Goal: Find contact information: Find contact information

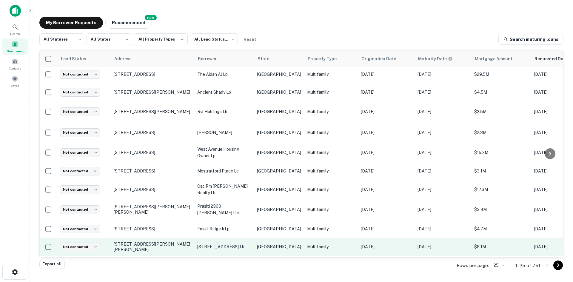
scroll to position [292, 0]
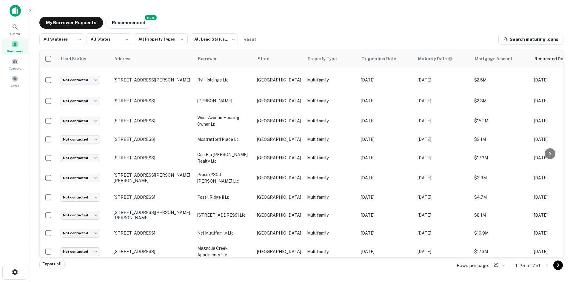
click at [500, 269] on body "Search Borrowers Contacts Saved My Borrower Requests NEW Recommended All Status…" at bounding box center [286, 141] width 573 height 282
click at [495, 238] on li "100" at bounding box center [499, 237] width 20 height 11
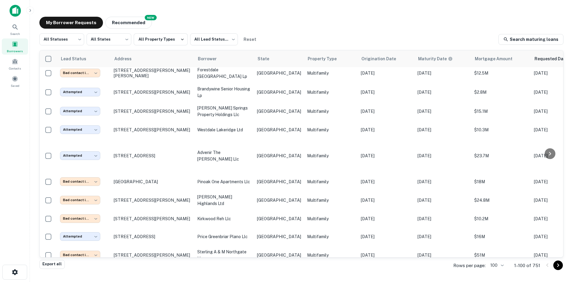
scroll to position [620, 0]
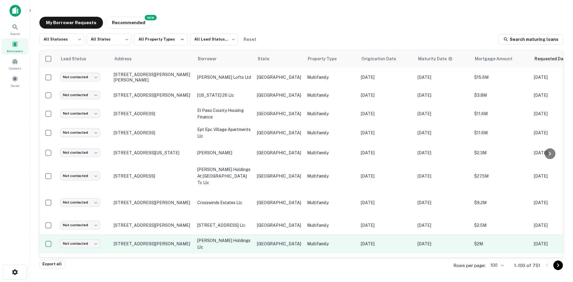
click at [313, 234] on td "Multifamily" at bounding box center [331, 243] width 54 height 19
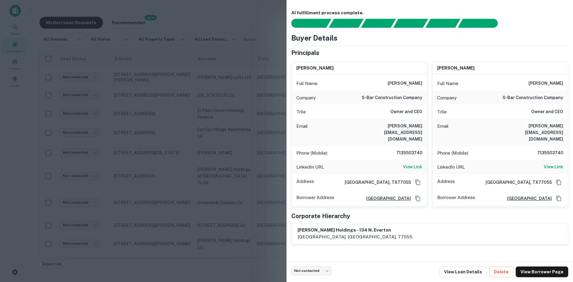
click at [409, 125] on h6 "[PERSON_NAME][EMAIL_ADDRESS][DOMAIN_NAME]" at bounding box center [387, 133] width 72 height 20
copy h6 "[PERSON_NAME][EMAIL_ADDRESS][DOMAIN_NAME]"
drag, startPoint x: 166, startPoint y: 194, endPoint x: 252, endPoint y: 141, distance: 101.3
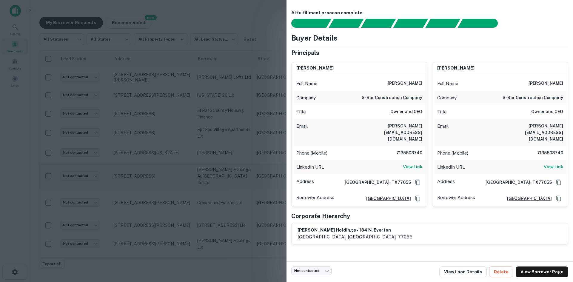
click at [166, 194] on div at bounding box center [286, 141] width 573 height 282
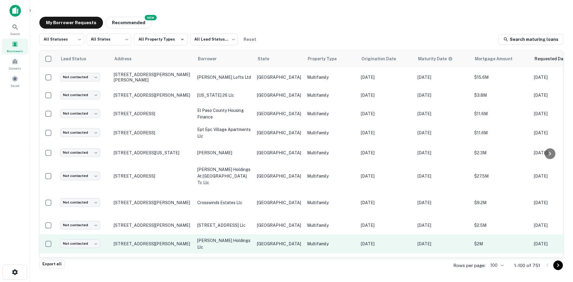
click at [250, 237] on p "[PERSON_NAME] holdings llc" at bounding box center [224, 243] width 54 height 13
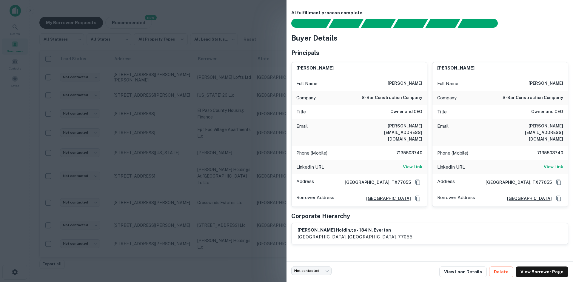
click at [225, 137] on div at bounding box center [286, 141] width 573 height 282
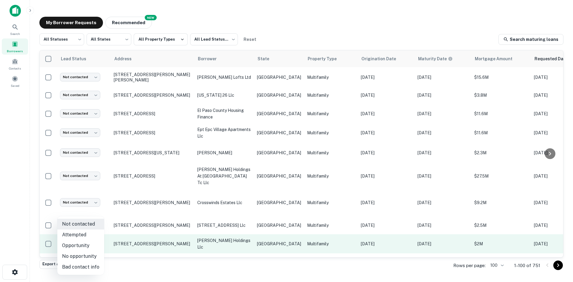
click at [90, 210] on body "Search Borrowers Contacts Saved My Borrower Requests NEW Recommended All Status…" at bounding box center [286, 141] width 573 height 282
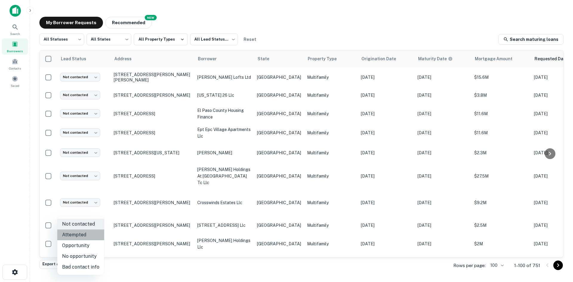
click at [90, 233] on li "Attempted" at bounding box center [80, 235] width 47 height 11
type input "*********"
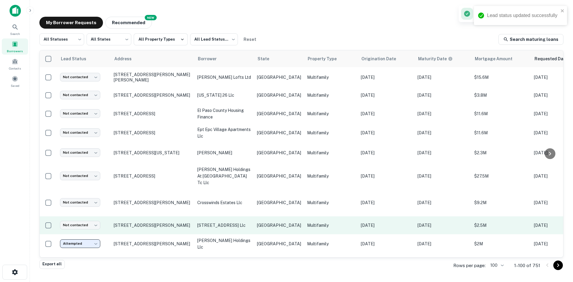
scroll to position [590, 0]
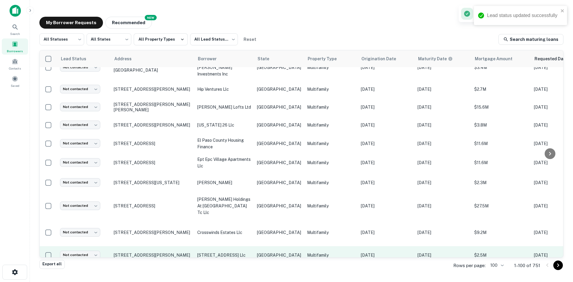
click at [258, 252] on p "[GEOGRAPHIC_DATA]" at bounding box center [279, 255] width 44 height 7
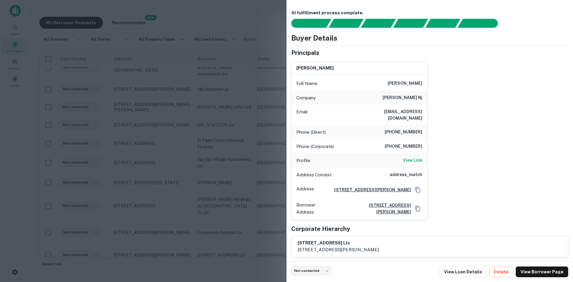
click at [411, 125] on div "Phone (Direct) [PHONE_NUMBER]" at bounding box center [360, 132] width 136 height 14
click at [412, 113] on h6 "[EMAIL_ADDRESS][DOMAIN_NAME]" at bounding box center [387, 114] width 72 height 13
copy h6 "[EMAIL_ADDRESS][DOMAIN_NAME]"
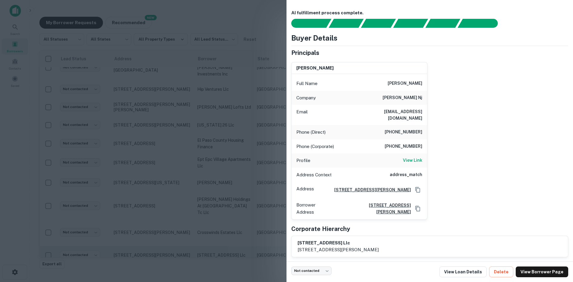
drag, startPoint x: 247, startPoint y: 205, endPoint x: 230, endPoint y: 221, distance: 22.4
click at [247, 205] on div at bounding box center [286, 141] width 573 height 282
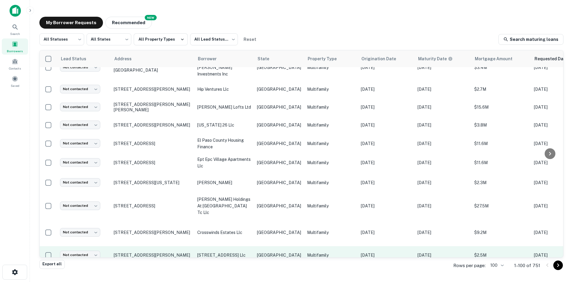
click at [230, 252] on p "[STREET_ADDRESS] llc" at bounding box center [224, 255] width 54 height 7
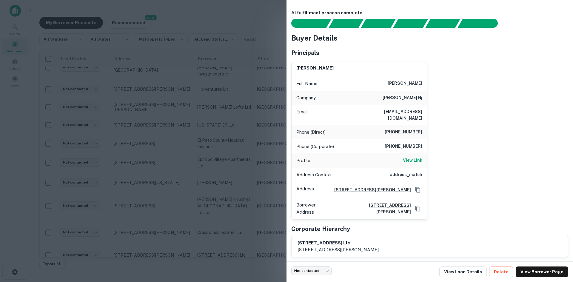
click at [148, 170] on div at bounding box center [286, 141] width 573 height 282
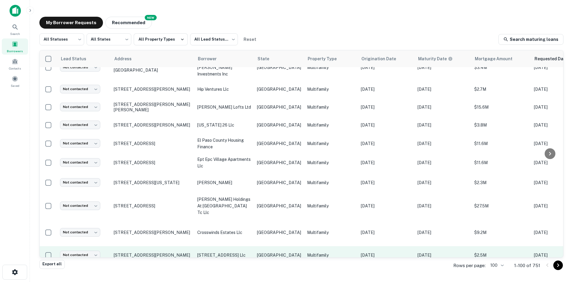
click at [236, 252] on p "[STREET_ADDRESS] llc" at bounding box center [224, 255] width 54 height 7
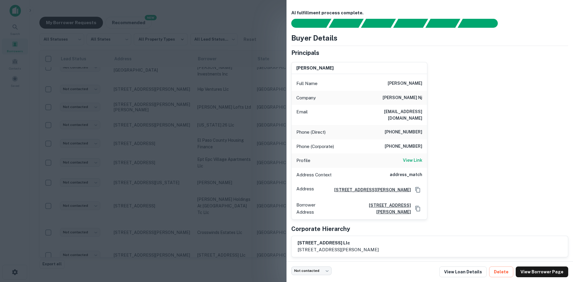
click at [193, 164] on div at bounding box center [286, 141] width 573 height 282
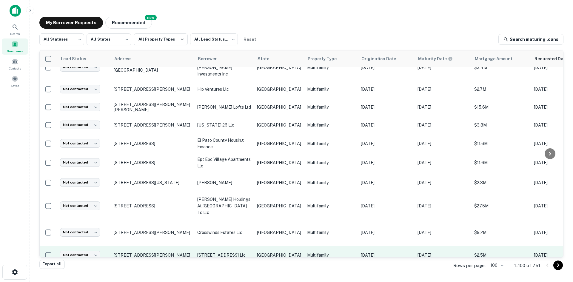
click at [226, 246] on td "[STREET_ADDRESS] llc" at bounding box center [224, 255] width 60 height 18
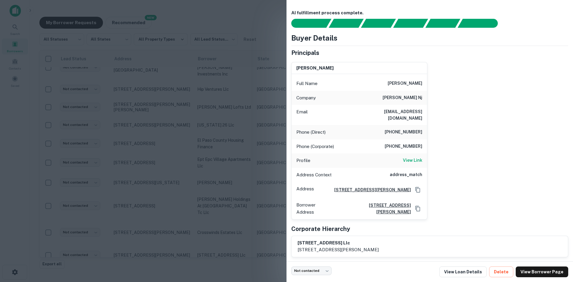
click at [150, 169] on div at bounding box center [286, 141] width 573 height 282
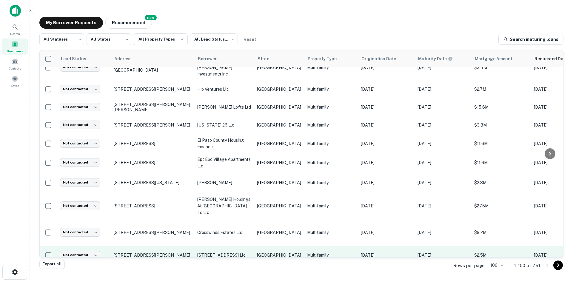
click at [92, 225] on body "Search Borrowers Contacts Saved My Borrower Requests NEW Recommended All Status…" at bounding box center [286, 141] width 573 height 282
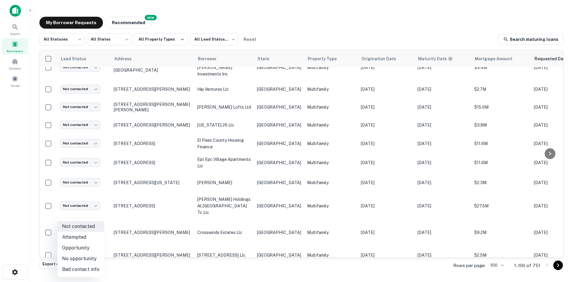
click at [88, 235] on li "Attempted" at bounding box center [80, 237] width 47 height 11
type input "*********"
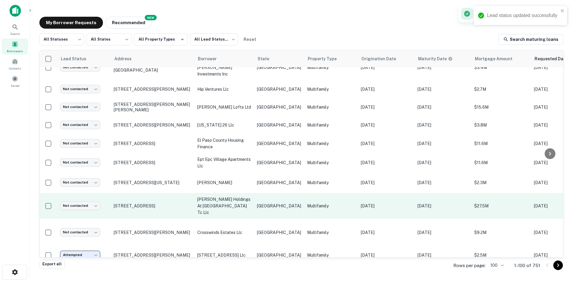
scroll to position [560, 0]
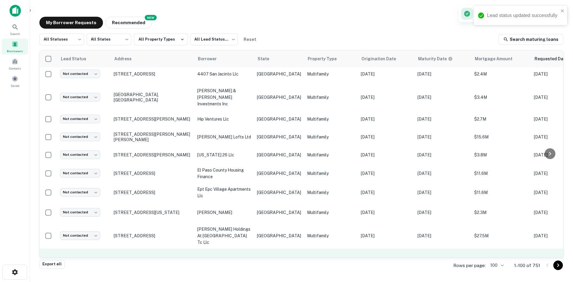
click at [307, 259] on p "Multifamily" at bounding box center [331, 262] width 48 height 7
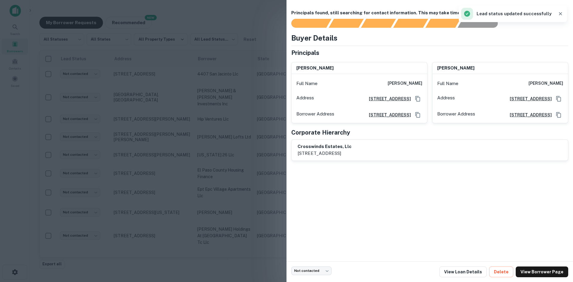
click at [241, 142] on div at bounding box center [286, 141] width 573 height 282
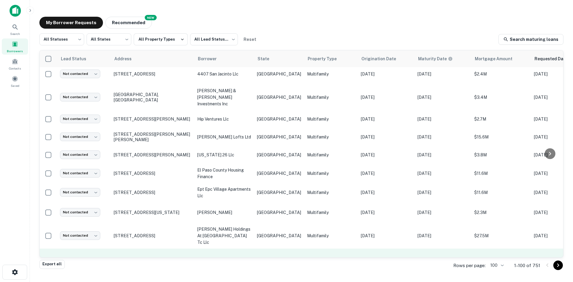
click at [82, 231] on body "Search Borrowers Contacts Saved My Borrower Requests NEW Recommended All Status…" at bounding box center [286, 141] width 573 height 282
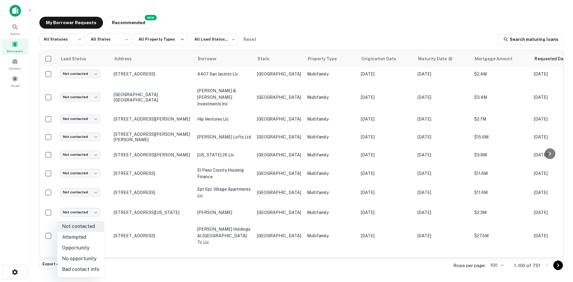
click at [98, 268] on li "Bad contact info" at bounding box center [80, 269] width 47 height 11
type input "**********"
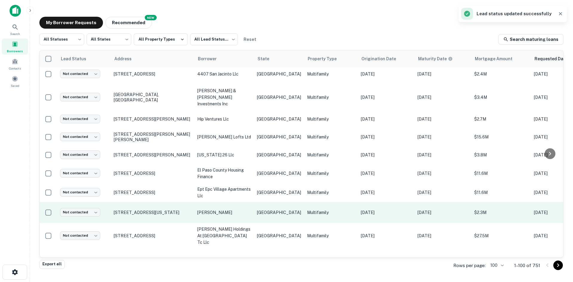
scroll to position [530, 0]
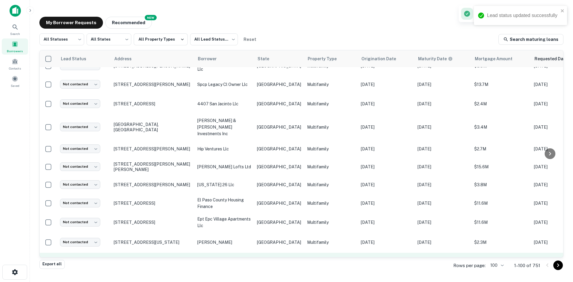
click at [304, 253] on td "Multifamily" at bounding box center [331, 266] width 54 height 26
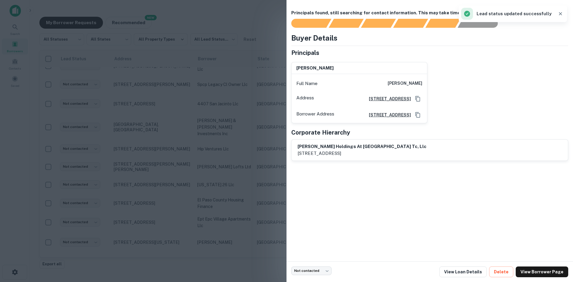
click at [218, 144] on div at bounding box center [286, 141] width 573 height 282
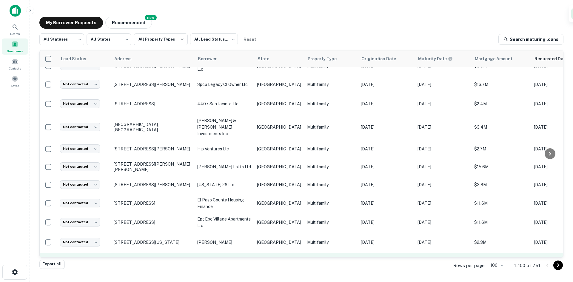
click at [80, 240] on body "Lead status updated successfully Search Borrowers Contacts Saved My Borrower Re…" at bounding box center [286, 141] width 573 height 282
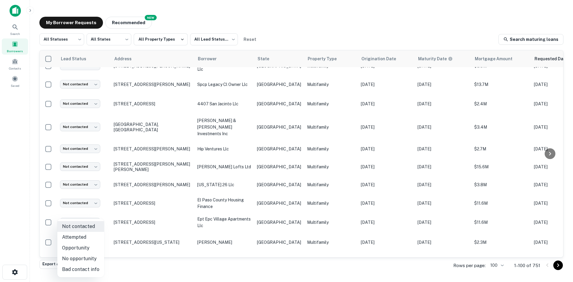
click at [95, 267] on li "Bad contact info" at bounding box center [80, 269] width 47 height 11
type input "**********"
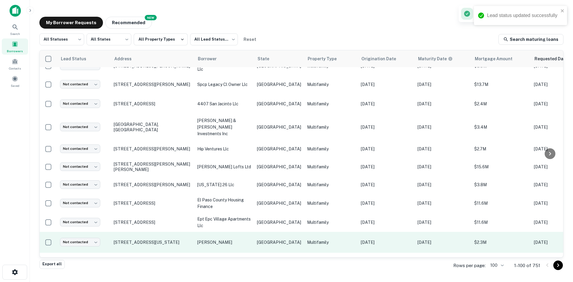
click at [245, 239] on p "[PERSON_NAME]" at bounding box center [224, 242] width 54 height 7
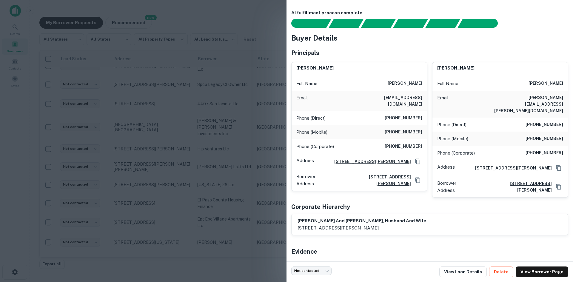
click at [404, 98] on h6 "[EMAIL_ADDRESS][DOMAIN_NAME]" at bounding box center [387, 100] width 72 height 13
copy h6 "[EMAIL_ADDRESS][DOMAIN_NAME]"
click at [118, 173] on div at bounding box center [286, 141] width 573 height 282
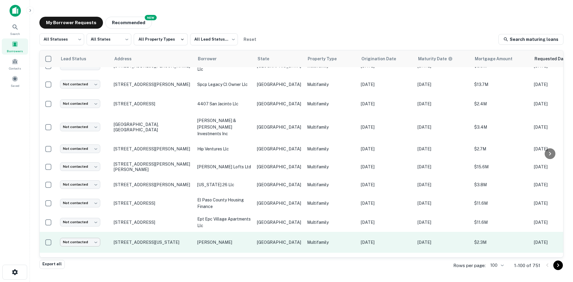
click at [67, 211] on body "Search Borrowers Contacts Saved My Borrower Requests NEW Recommended All Status…" at bounding box center [286, 141] width 573 height 282
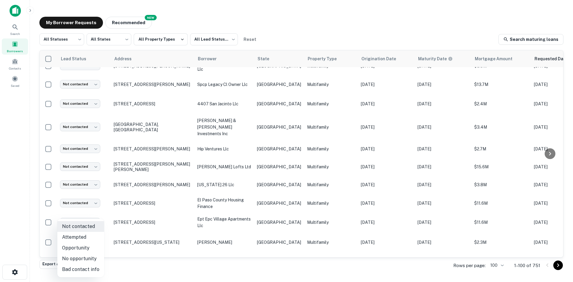
click at [78, 237] on li "Attempted" at bounding box center [80, 237] width 47 height 11
type input "*********"
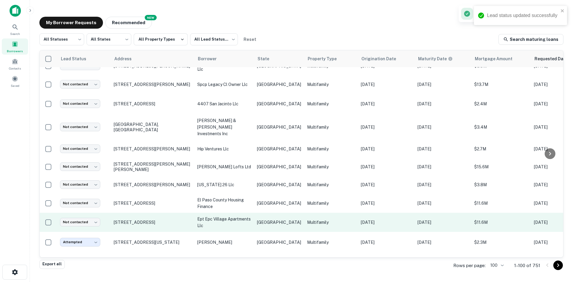
click at [307, 219] on p "Multifamily" at bounding box center [331, 222] width 48 height 7
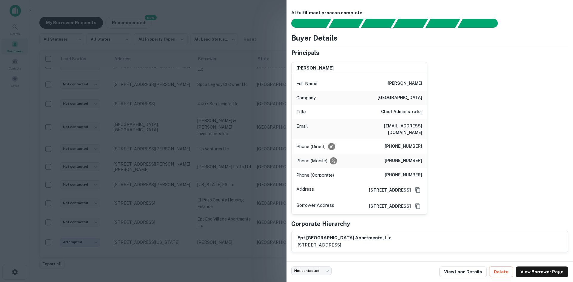
click at [393, 122] on div "Email [EMAIL_ADDRESS][DOMAIN_NAME]" at bounding box center [360, 129] width 136 height 20
click at [395, 126] on h6 "[EMAIL_ADDRESS][DOMAIN_NAME]" at bounding box center [387, 129] width 72 height 13
copy h6 "[EMAIL_ADDRESS][DOMAIN_NAME]"
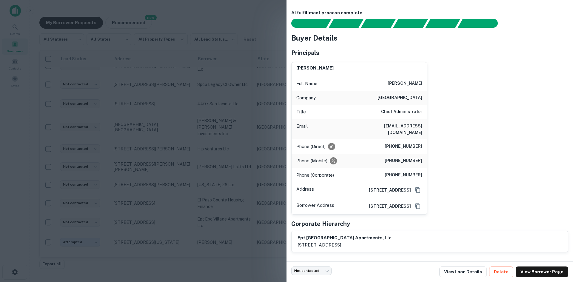
click at [138, 193] on div at bounding box center [286, 141] width 573 height 282
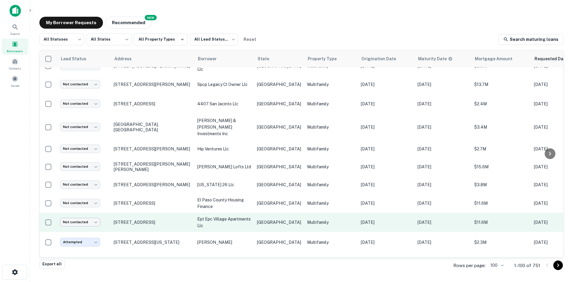
click at [87, 192] on body "Search Borrowers Contacts Saved My Borrower Requests NEW Recommended All Status…" at bounding box center [286, 141] width 573 height 282
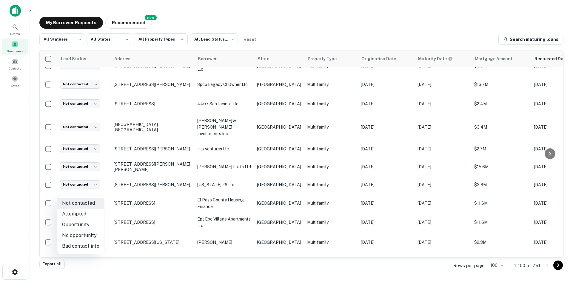
click at [90, 211] on li "Attempted" at bounding box center [80, 214] width 47 height 11
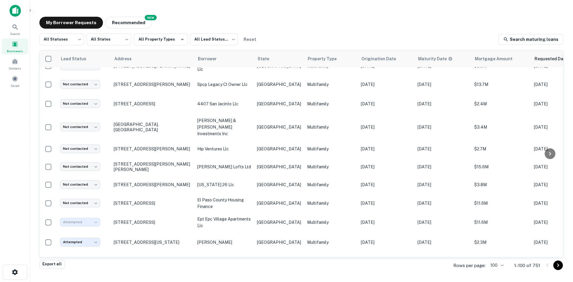
type input "*********"
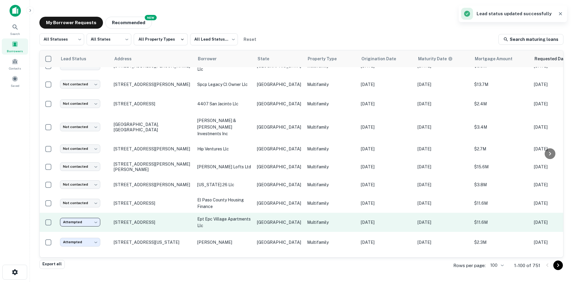
scroll to position [501, 0]
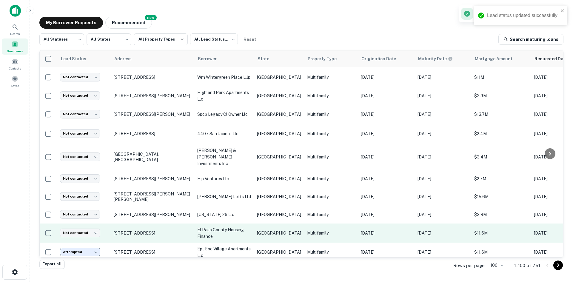
click at [255, 224] on td "[GEOGRAPHIC_DATA]" at bounding box center [279, 233] width 50 height 19
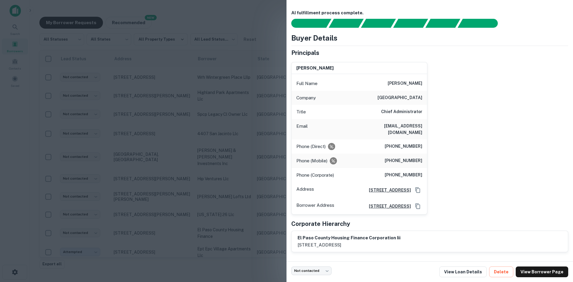
click at [405, 129] on h6 "[EMAIL_ADDRESS][DOMAIN_NAME]" at bounding box center [387, 129] width 72 height 13
copy h6 "[EMAIL_ADDRESS][DOMAIN_NAME]"
click at [190, 216] on div at bounding box center [286, 141] width 573 height 282
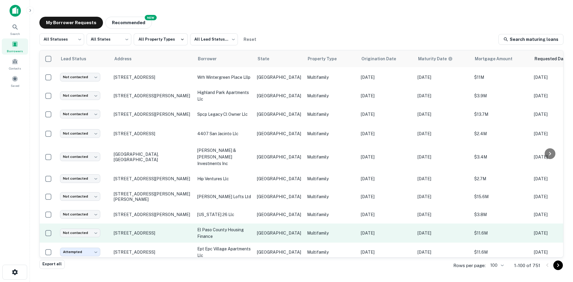
click at [240, 227] on p "el paso county housing finance" at bounding box center [224, 233] width 54 height 13
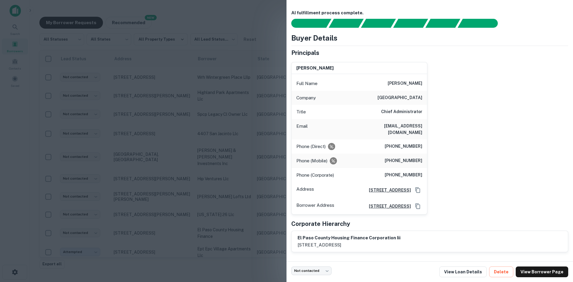
click at [249, 143] on div at bounding box center [286, 141] width 573 height 282
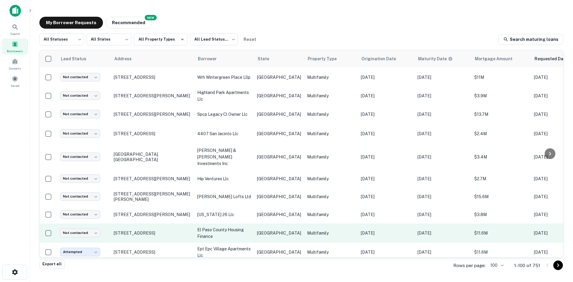
scroll to position [471, 0]
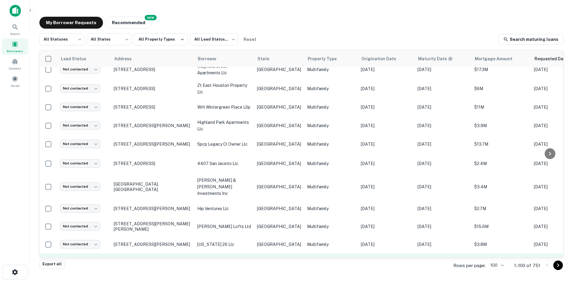
click at [304, 253] on td "Multifamily" at bounding box center [331, 262] width 54 height 19
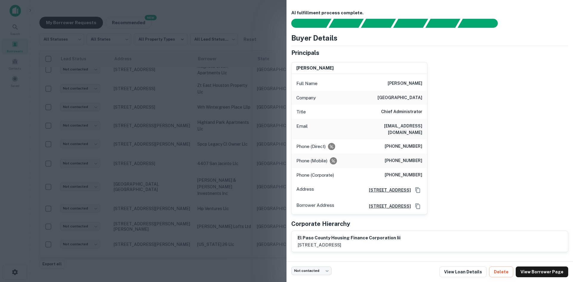
click at [245, 157] on div at bounding box center [286, 141] width 573 height 282
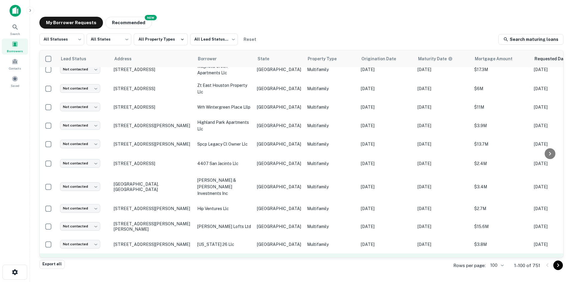
click at [307, 260] on p "Multifamily" at bounding box center [331, 263] width 48 height 7
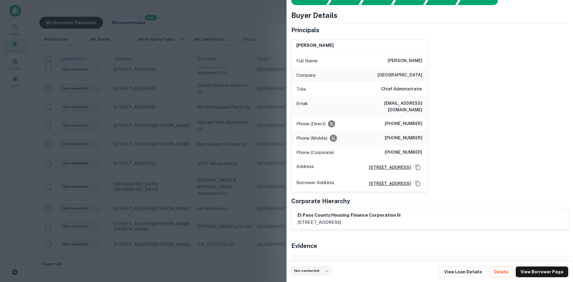
scroll to position [54, 0]
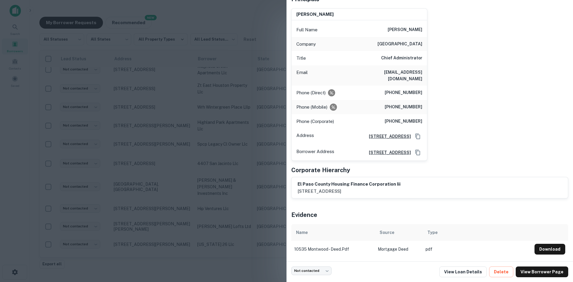
click at [145, 145] on div at bounding box center [286, 141] width 573 height 282
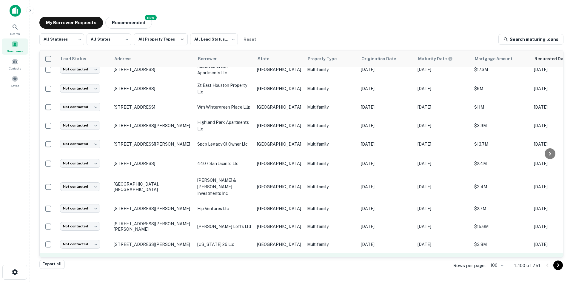
click at [89, 233] on body "Search Borrowers Contacts Saved My Borrower Requests NEW Recommended All Status…" at bounding box center [286, 141] width 573 height 282
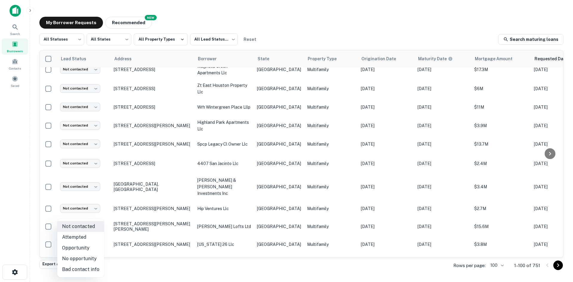
click at [87, 239] on li "Attempted" at bounding box center [80, 237] width 47 height 11
type input "*********"
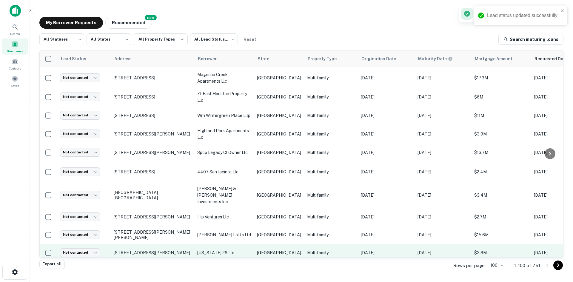
scroll to position [441, 0]
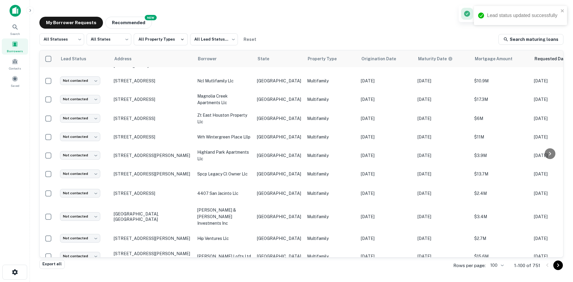
click at [325, 271] on p "Multifamily" at bounding box center [331, 274] width 48 height 7
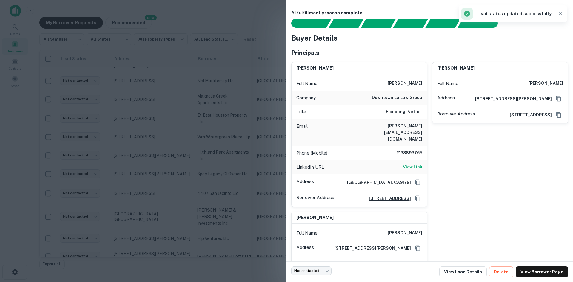
click at [401, 127] on h6 "[PERSON_NAME][EMAIL_ADDRESS][DOMAIN_NAME]" at bounding box center [387, 133] width 72 height 20
click at [484, 154] on div "[PERSON_NAME] Full Name [PERSON_NAME] Address [STREET_ADDRESS][GEOGRAPHIC_DATA]…" at bounding box center [497, 132] width 141 height 150
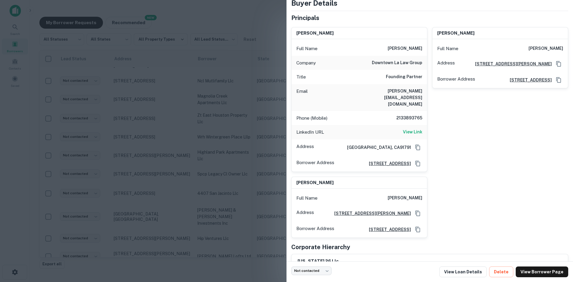
scroll to position [60, 0]
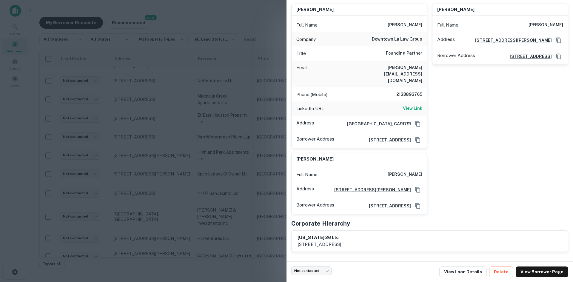
click at [153, 150] on div at bounding box center [286, 141] width 573 height 282
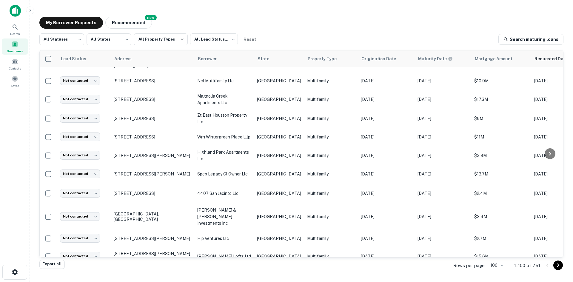
click at [87, 242] on body "Search Borrowers Contacts Saved My Borrower Requests NEW Recommended All Status…" at bounding box center [286, 141] width 573 height 282
click at [79, 268] on li "Bad contact info" at bounding box center [80, 269] width 47 height 11
type input "**********"
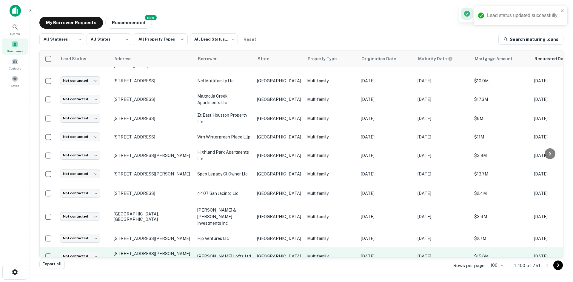
click at [325, 253] on p "Multifamily" at bounding box center [331, 256] width 48 height 7
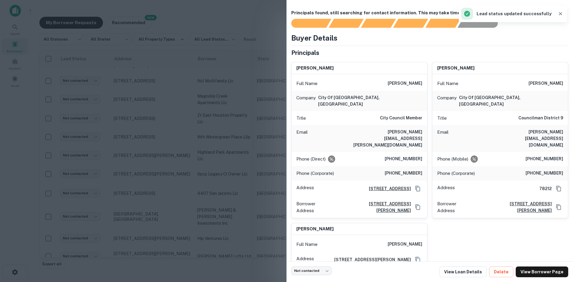
click at [191, 154] on div at bounding box center [286, 141] width 573 height 282
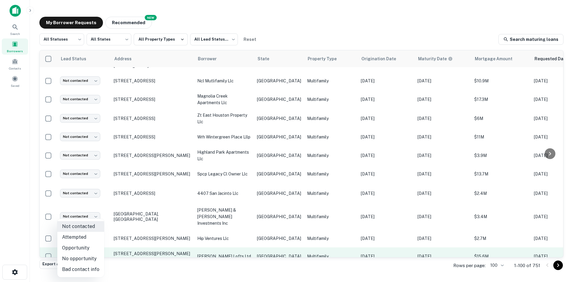
click at [92, 224] on body "Search Borrowers Contacts Saved My Borrower Requests NEW Recommended All Status…" at bounding box center [286, 141] width 573 height 282
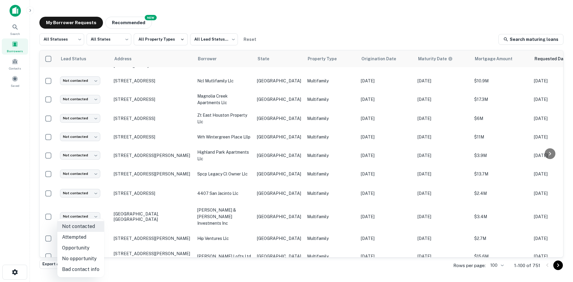
click at [93, 277] on ul "Not contacted Attempted Opportunity No opportunity Bad contact info" at bounding box center [80, 248] width 47 height 58
click at [94, 272] on li "Bad contact info" at bounding box center [80, 269] width 47 height 11
type input "**********"
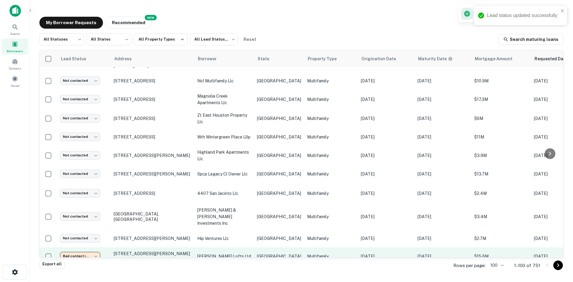
scroll to position [411, 0]
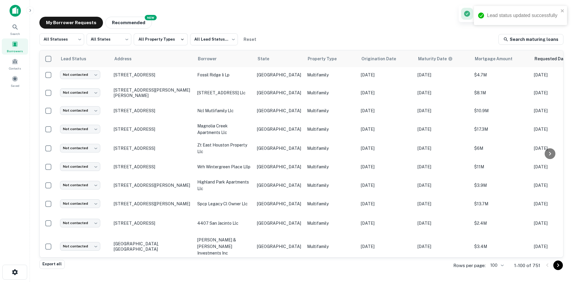
click at [361, 265] on p "[DATE]" at bounding box center [386, 268] width 51 height 7
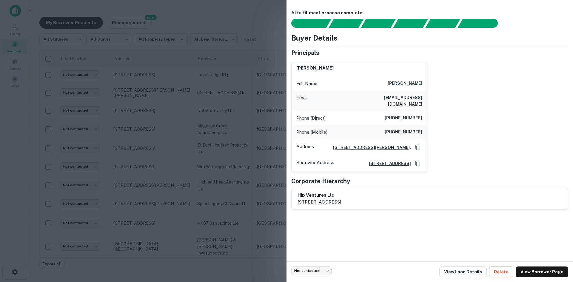
click at [404, 95] on h6 "[EMAIL_ADDRESS][DOMAIN_NAME]" at bounding box center [387, 100] width 72 height 13
copy h6 "[EMAIL_ADDRESS][DOMAIN_NAME]"
click at [128, 196] on div at bounding box center [286, 141] width 573 height 282
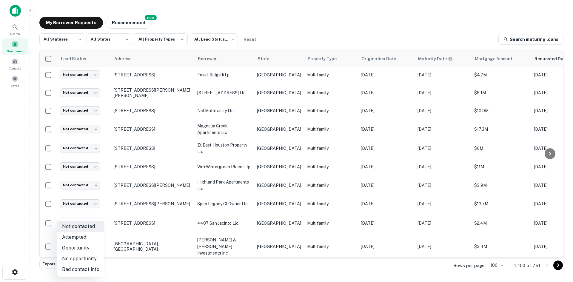
click at [87, 236] on body "Search Borrowers Contacts Saved My Borrower Requests NEW Recommended All Status…" at bounding box center [286, 141] width 573 height 282
click at [95, 240] on li "Attempted" at bounding box center [80, 237] width 47 height 11
type input "*********"
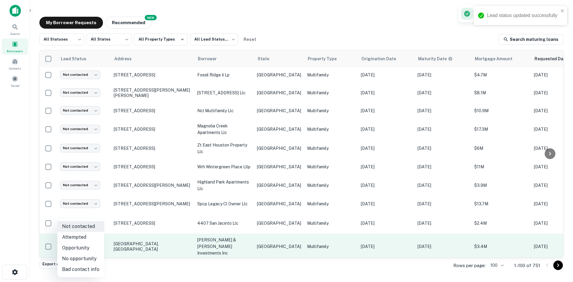
click at [68, 223] on body "Lead status updated successfully Search Borrowers Contacts Saved My Borrower Re…" at bounding box center [286, 141] width 573 height 282
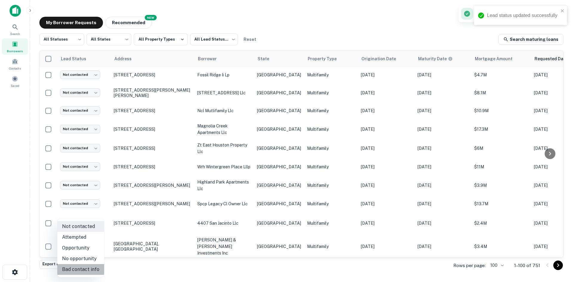
click at [85, 271] on li "Bad contact info" at bounding box center [80, 269] width 47 height 11
type input "**********"
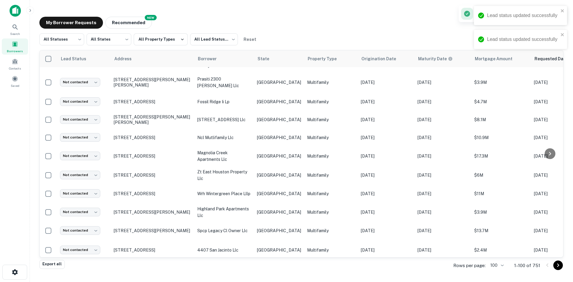
scroll to position [381, 0]
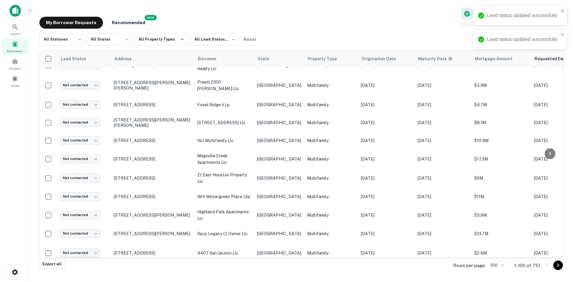
click at [241, 243] on td "4407 san jacinto llc" at bounding box center [224, 253] width 60 height 21
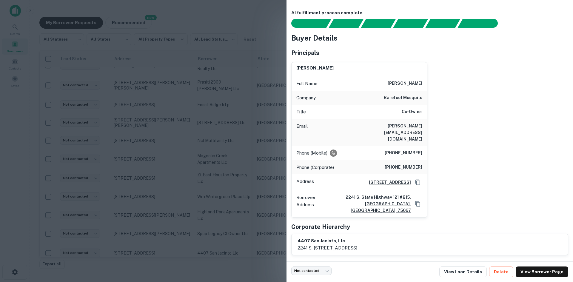
click at [410, 146] on div "Phone (Mobile) [PHONE_NUMBER]" at bounding box center [360, 153] width 136 height 14
click at [410, 129] on h6 "[PERSON_NAME][EMAIL_ADDRESS][DOMAIN_NAME]" at bounding box center [387, 133] width 72 height 20
copy h6 "[PERSON_NAME][EMAIL_ADDRESS][DOMAIN_NAME]"
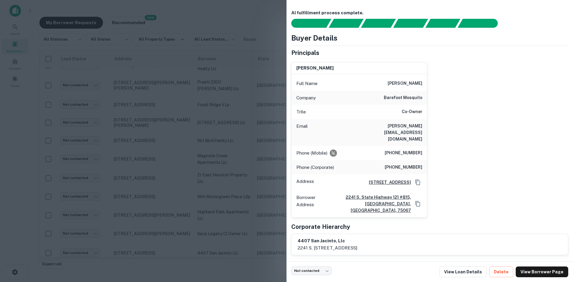
click at [172, 212] on div at bounding box center [286, 141] width 573 height 282
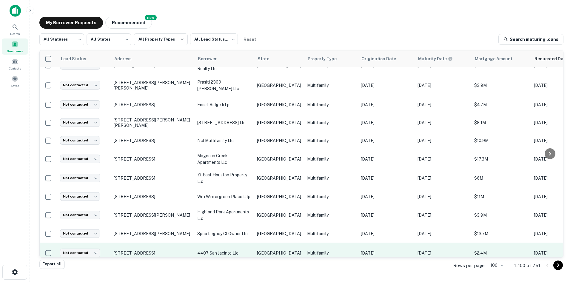
click at [370, 250] on p "[DATE]" at bounding box center [386, 253] width 51 height 7
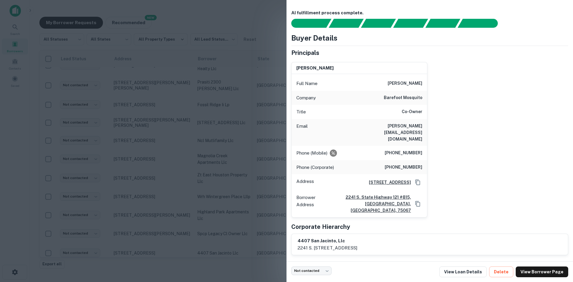
click at [399, 127] on h6 "[PERSON_NAME][EMAIL_ADDRESS][DOMAIN_NAME]" at bounding box center [387, 133] width 72 height 20
copy h6 "[PERSON_NAME][EMAIL_ADDRESS][DOMAIN_NAME]"
click at [98, 213] on div at bounding box center [286, 141] width 573 height 282
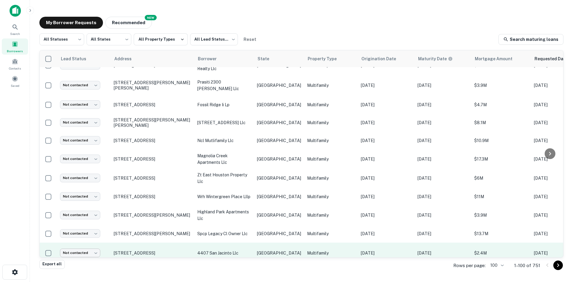
click at [84, 228] on body "Search Borrowers Contacts Saved My Borrower Requests NEW Recommended All Status…" at bounding box center [286, 141] width 573 height 282
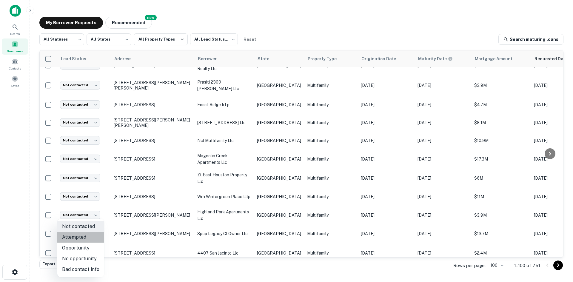
click at [83, 235] on li "Attempted" at bounding box center [80, 237] width 47 height 11
type input "*********"
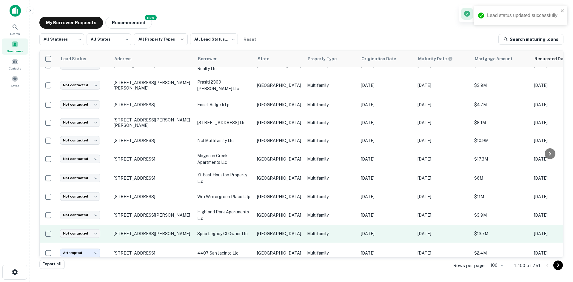
click at [320, 225] on td "Multifamily" at bounding box center [331, 234] width 54 height 18
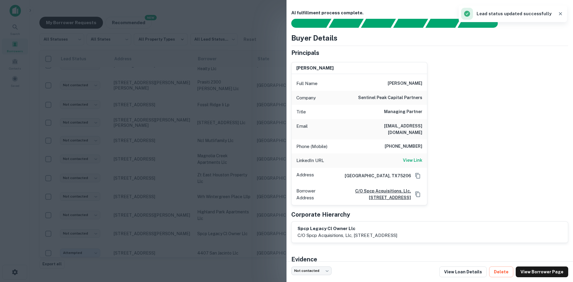
click at [398, 127] on h6 "[EMAIL_ADDRESS][DOMAIN_NAME]" at bounding box center [387, 129] width 72 height 13
copy h6 "[EMAIL_ADDRESS][DOMAIN_NAME]"
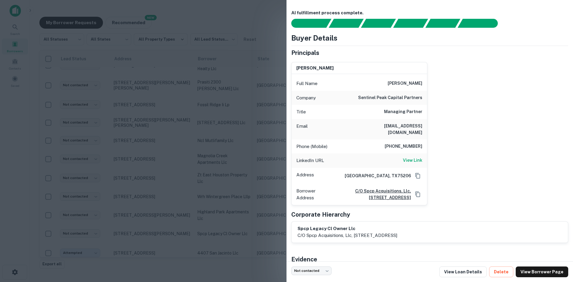
click at [217, 205] on div at bounding box center [286, 141] width 573 height 282
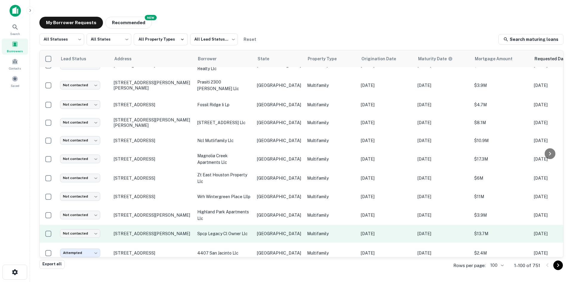
click at [226, 230] on p "spcp legacy cl owner llc" at bounding box center [224, 233] width 54 height 7
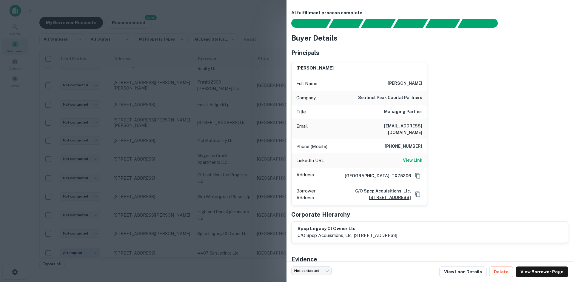
click at [137, 227] on div at bounding box center [286, 141] width 573 height 282
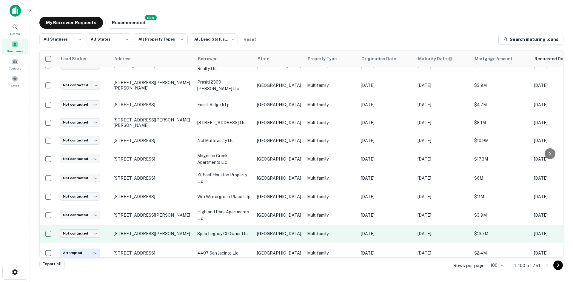
click at [91, 208] on body "Search Borrowers Contacts Saved My Borrower Requests NEW Recommended All Status…" at bounding box center [286, 141] width 573 height 282
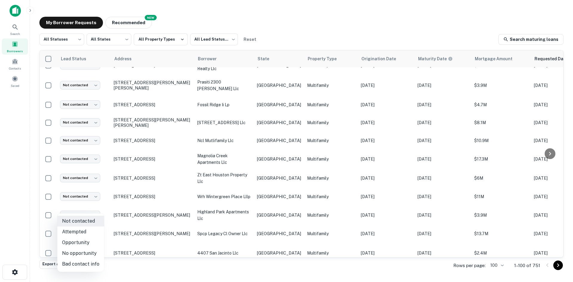
click at [90, 229] on li "Attempted" at bounding box center [80, 232] width 47 height 11
type input "*********"
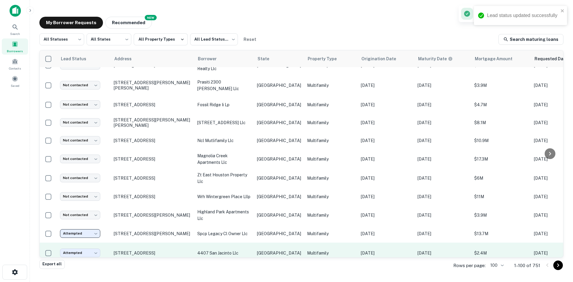
scroll to position [351, 0]
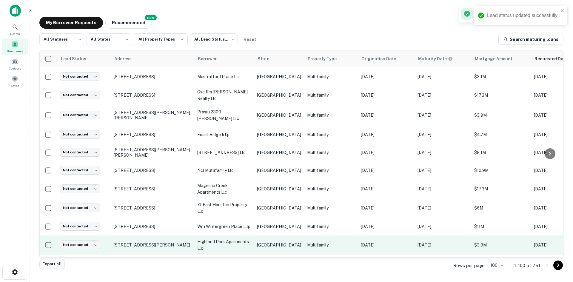
click at [232, 238] on p "highland park apartments llc" at bounding box center [224, 244] width 54 height 13
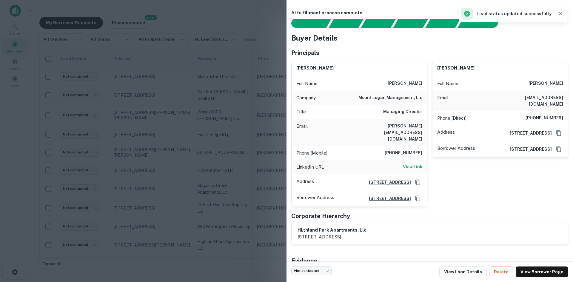
click at [395, 126] on h6 "[PERSON_NAME][EMAIL_ADDRESS][DOMAIN_NAME]" at bounding box center [387, 133] width 72 height 20
click at [259, 124] on div at bounding box center [286, 141] width 573 height 282
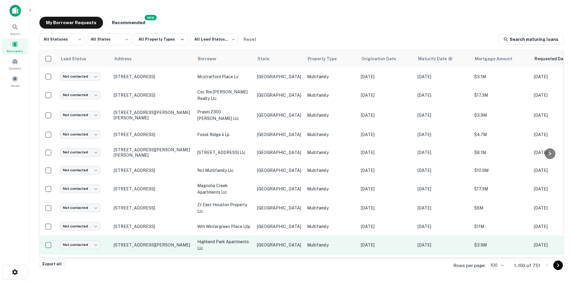
click at [248, 238] on p "highland park apartments llc" at bounding box center [224, 244] width 54 height 13
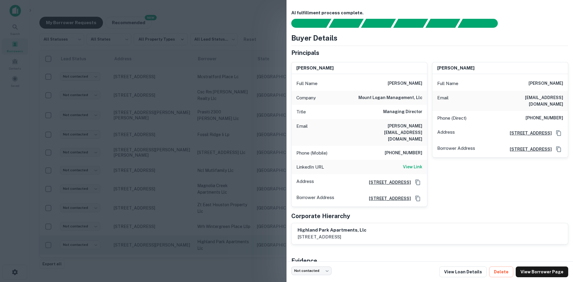
click at [47, 173] on div at bounding box center [286, 141] width 573 height 282
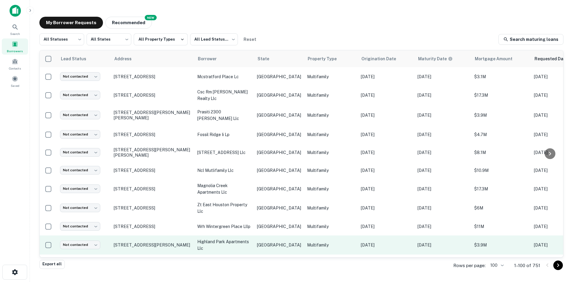
click at [88, 235] on td "Not contacted **** ​" at bounding box center [84, 244] width 54 height 19
click at [89, 223] on body "Search Borrowers Contacts Saved My Borrower Requests NEW Recommended All Status…" at bounding box center [286, 141] width 573 height 282
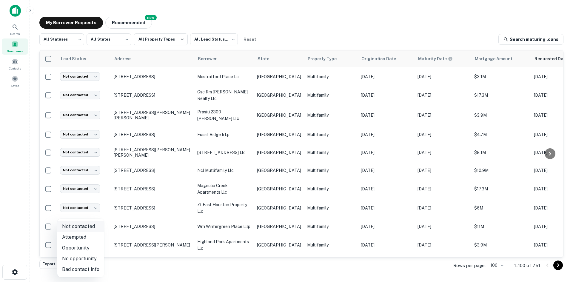
click at [87, 230] on li "Not contacted" at bounding box center [80, 226] width 47 height 11
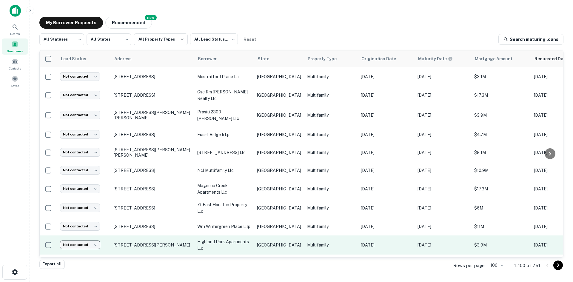
click at [93, 218] on body "Search Borrowers Contacts Saved My Borrower Requests NEW Recommended All Status…" at bounding box center [286, 141] width 573 height 282
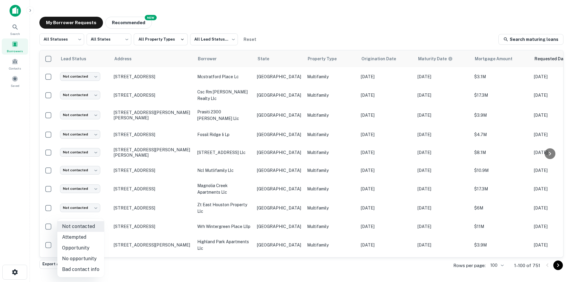
click at [87, 234] on li "Attempted" at bounding box center [80, 237] width 47 height 11
type input "*********"
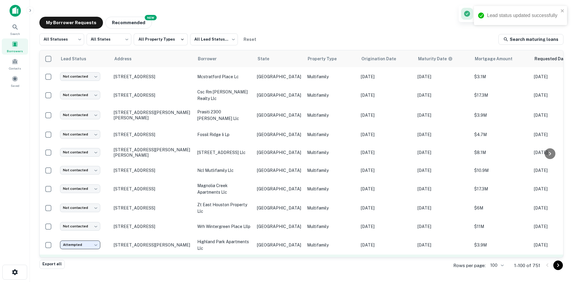
scroll to position [321, 0]
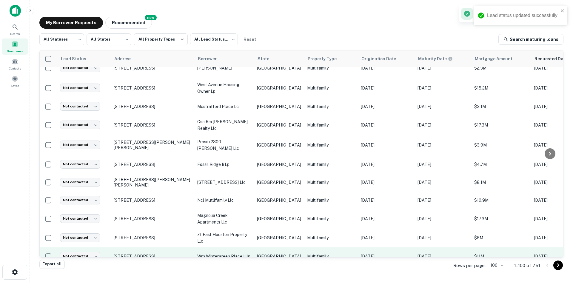
click at [245, 247] on td "wrh wintergreen place lllp" at bounding box center [224, 256] width 60 height 18
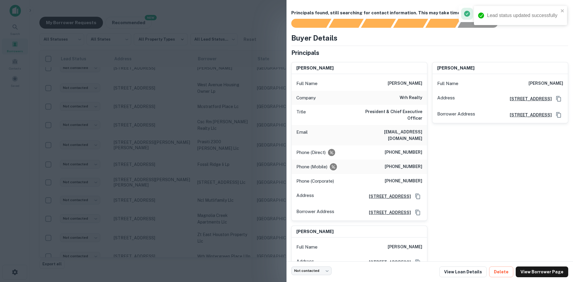
click at [414, 129] on h6 "[EMAIL_ADDRESS][DOMAIN_NAME]" at bounding box center [387, 135] width 72 height 13
drag, startPoint x: 231, startPoint y: 190, endPoint x: 231, endPoint y: 223, distance: 33.1
click at [231, 190] on div at bounding box center [286, 141] width 573 height 282
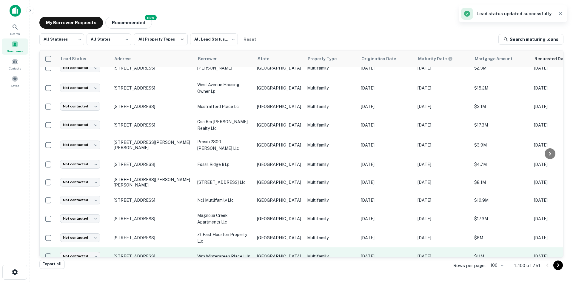
click at [78, 231] on body "Search Borrowers Contacts Saved My Borrower Requests NEW Recommended All Status…" at bounding box center [286, 141] width 573 height 282
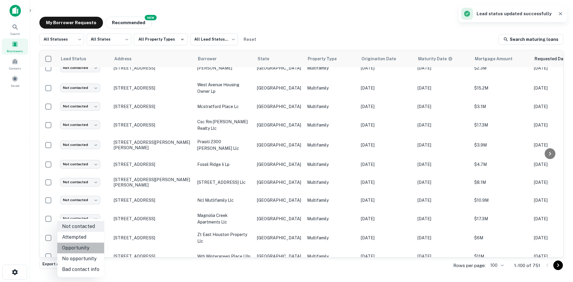
click at [83, 245] on li "Opportunity" at bounding box center [80, 248] width 47 height 11
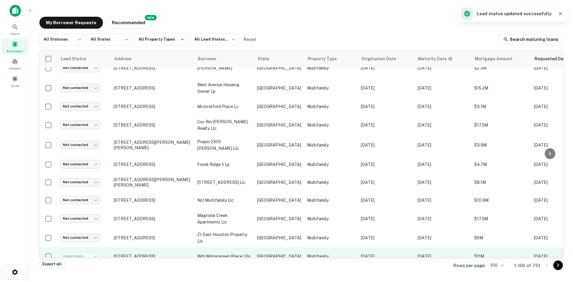
click at [84, 247] on td "**********" at bounding box center [84, 256] width 54 height 18
click at [84, 234] on body "Lead status updated successfully Search Borrowers Contacts Saved My Borrower Re…" at bounding box center [286, 141] width 573 height 282
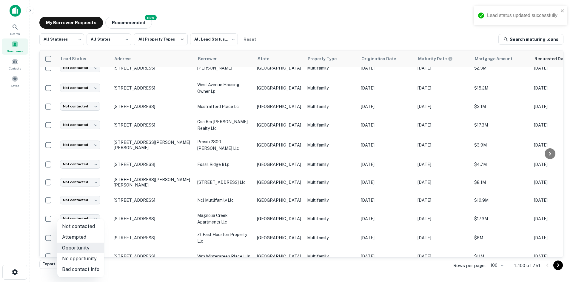
click at [82, 240] on li "Attempted" at bounding box center [80, 237] width 47 height 11
type input "*********"
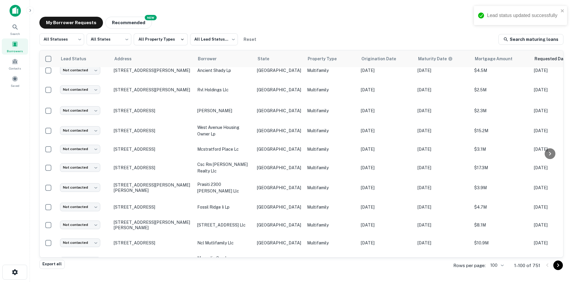
scroll to position [292, 0]
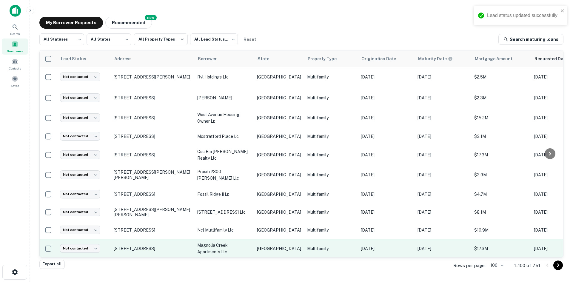
click at [264, 239] on td "[GEOGRAPHIC_DATA]" at bounding box center [279, 248] width 50 height 19
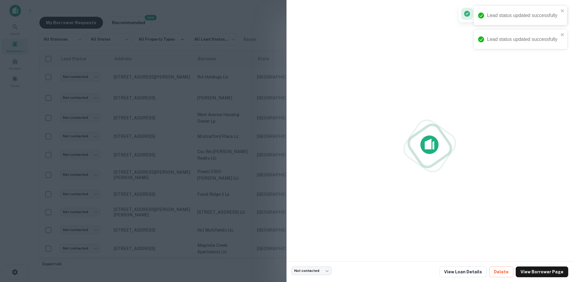
click at [262, 238] on div at bounding box center [286, 141] width 573 height 282
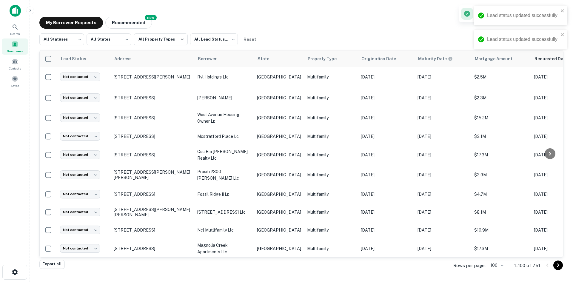
click at [243, 261] on p "zt east houston property llc" at bounding box center [224, 267] width 54 height 13
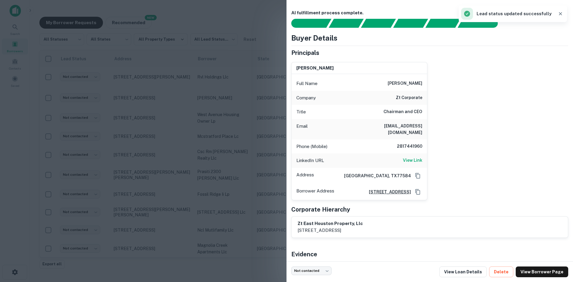
click at [406, 121] on div "Email [EMAIL_ADDRESS][DOMAIN_NAME]" at bounding box center [360, 129] width 136 height 20
click at [146, 91] on div at bounding box center [286, 141] width 573 height 282
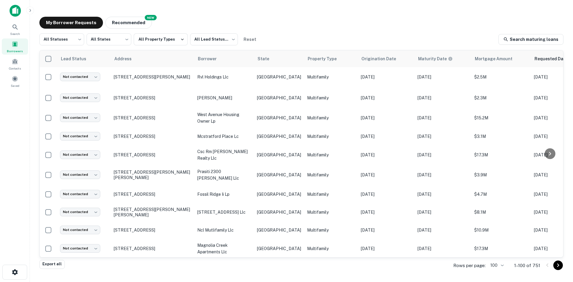
click at [83, 244] on body "Search Borrowers Contacts Saved My Borrower Requests NEW Recommended All Status…" at bounding box center [286, 141] width 573 height 282
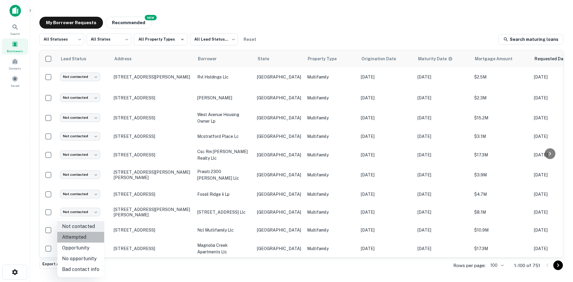
click at [87, 240] on li "Attempted" at bounding box center [80, 237] width 47 height 11
type input "*********"
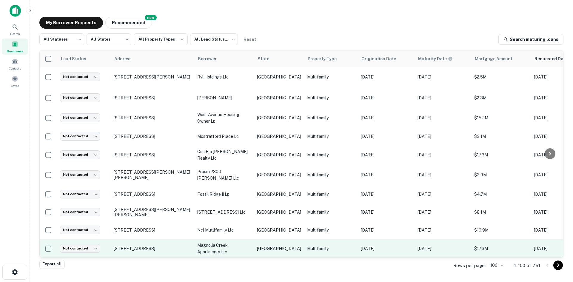
click at [335, 239] on td "Multifamily" at bounding box center [331, 248] width 54 height 19
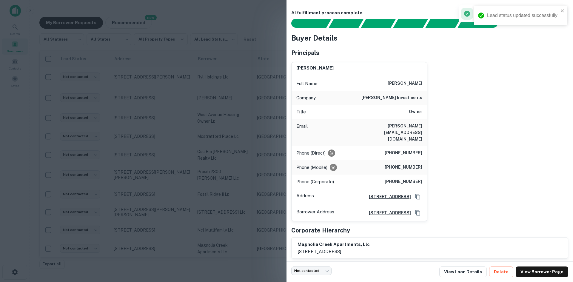
click at [411, 125] on h6 "[PERSON_NAME][EMAIL_ADDRESS][DOMAIN_NAME]" at bounding box center [387, 133] width 72 height 20
click at [131, 187] on div at bounding box center [286, 141] width 573 height 282
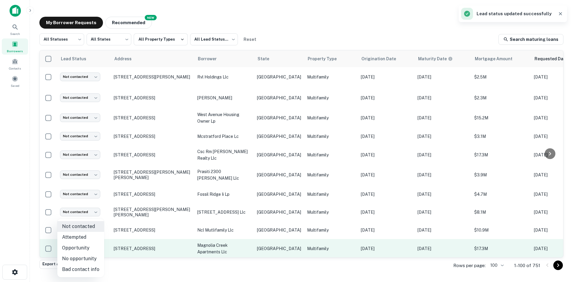
click at [89, 222] on body "Search Borrowers Contacts Saved My Borrower Requests NEW Recommended All Status…" at bounding box center [286, 141] width 573 height 282
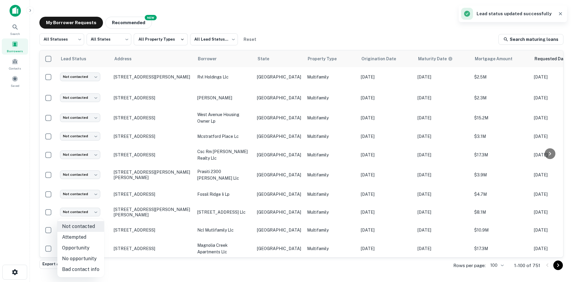
click at [83, 239] on li "Attempted" at bounding box center [80, 237] width 47 height 11
type input "*********"
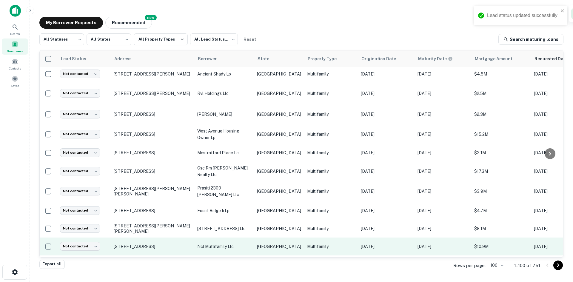
scroll to position [262, 0]
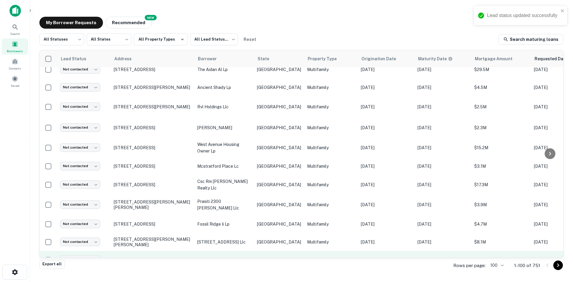
click at [307, 257] on p "Multifamily" at bounding box center [331, 260] width 48 height 7
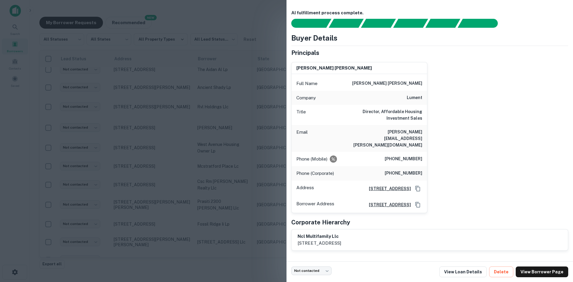
click at [404, 134] on h6 "[PERSON_NAME][EMAIL_ADDRESS][PERSON_NAME][DOMAIN_NAME]" at bounding box center [387, 139] width 72 height 20
click at [169, 131] on div at bounding box center [286, 141] width 573 height 282
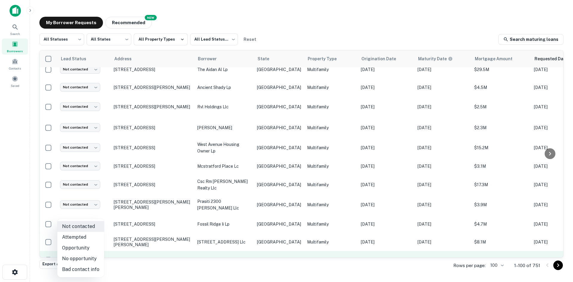
click at [84, 235] on body "Search Borrowers Contacts Saved My Borrower Requests NEW Recommended All Status…" at bounding box center [286, 141] width 573 height 282
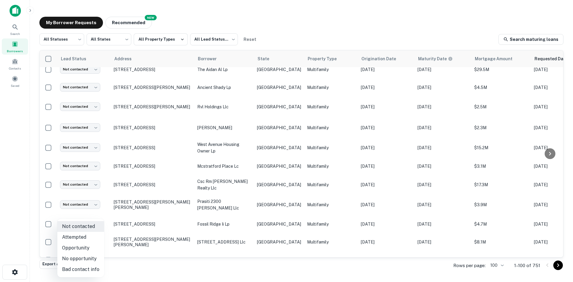
click at [83, 278] on div at bounding box center [286, 141] width 573 height 282
click at [83, 271] on div "Not contacted Attempted Opportunity No opportunity Bad contact info" at bounding box center [286, 141] width 573 height 282
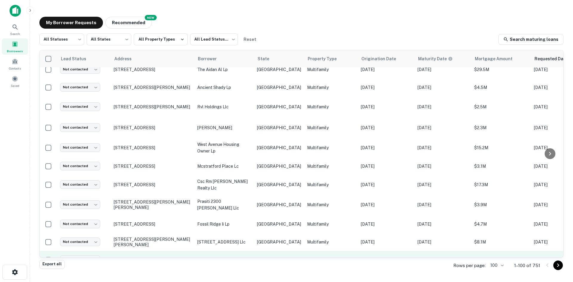
click at [88, 251] on td "Not contacted **** ​" at bounding box center [84, 260] width 54 height 18
click at [88, 236] on body "Search Borrowers Contacts Saved My Borrower Requests NEW Recommended All Status…" at bounding box center [286, 141] width 573 height 282
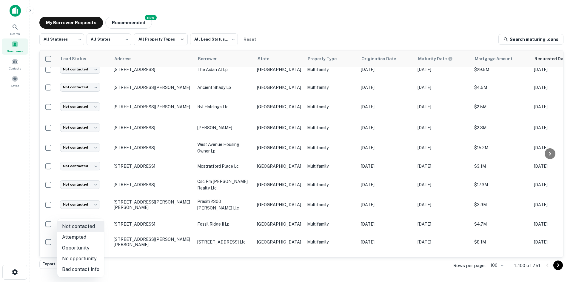
click at [84, 275] on ul "Not contacted Attempted Opportunity No opportunity Bad contact info" at bounding box center [80, 248] width 47 height 58
click at [62, 272] on li "Bad contact info" at bounding box center [80, 269] width 47 height 11
type input "**********"
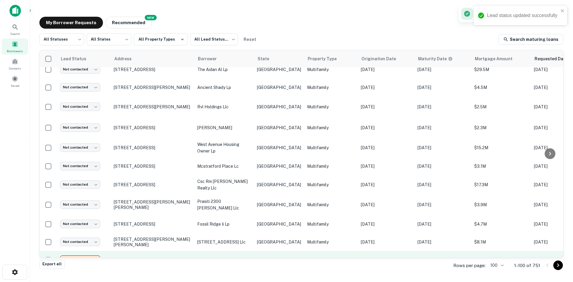
scroll to position [232, 0]
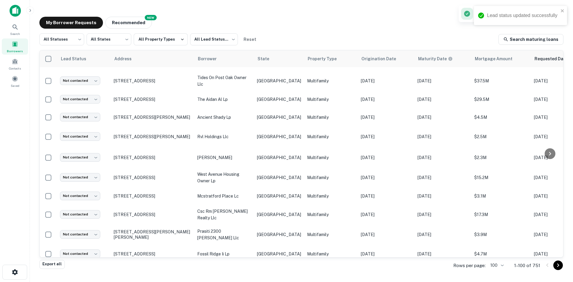
click at [251, 263] on td "[STREET_ADDRESS] llc" at bounding box center [224, 272] width 60 height 18
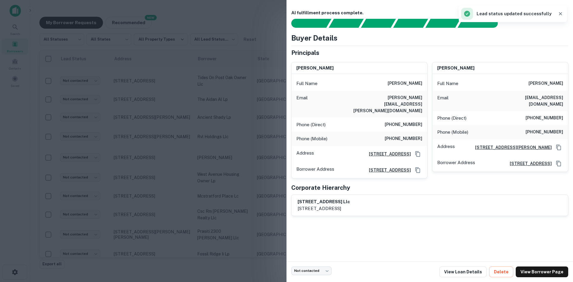
click at [405, 98] on h6 "[PERSON_NAME][EMAIL_ADDRESS][PERSON_NAME][DOMAIN_NAME]" at bounding box center [387, 104] width 72 height 20
click at [122, 127] on div at bounding box center [286, 141] width 573 height 282
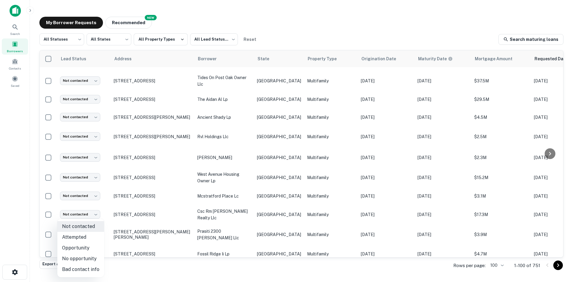
click at [98, 244] on body "Search Borrowers Contacts Saved My Borrower Requests NEW Recommended All Status…" at bounding box center [286, 141] width 573 height 282
click at [95, 237] on li "Attempted" at bounding box center [80, 237] width 47 height 11
type input "*********"
click at [240, 269] on p "[STREET_ADDRESS] llc" at bounding box center [224, 272] width 54 height 7
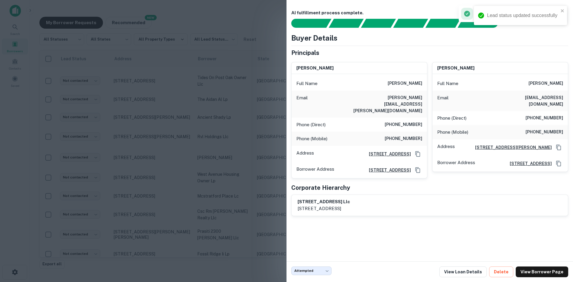
click at [238, 227] on div at bounding box center [286, 141] width 573 height 282
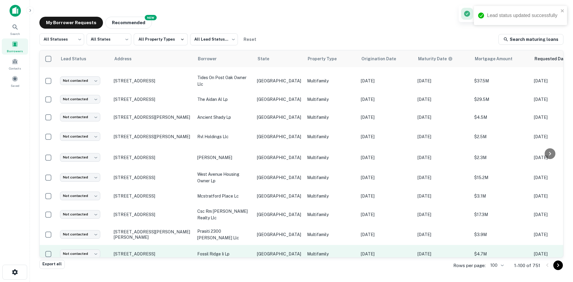
click at [257, 245] on td "[GEOGRAPHIC_DATA]" at bounding box center [279, 254] width 50 height 18
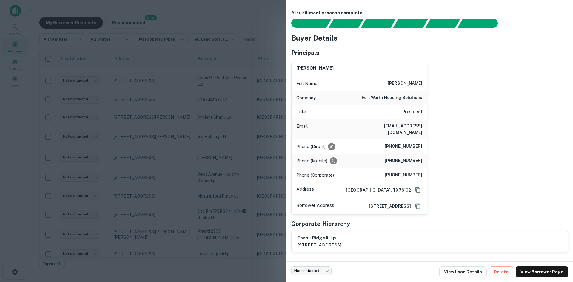
click at [419, 121] on div "Email [EMAIL_ADDRESS][DOMAIN_NAME]" at bounding box center [360, 129] width 136 height 20
click at [412, 125] on h6 "[EMAIL_ADDRESS][DOMAIN_NAME]" at bounding box center [387, 129] width 72 height 13
click at [186, 183] on div at bounding box center [286, 141] width 573 height 282
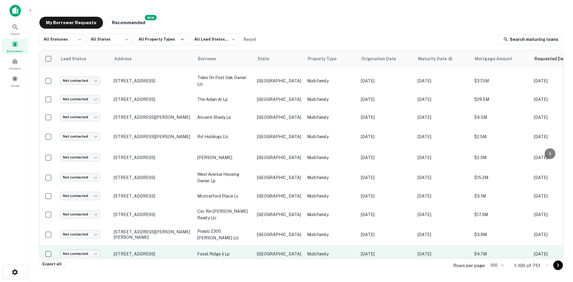
click at [92, 228] on body "Search Borrowers Contacts Saved My Borrower Requests NEW Recommended All Status…" at bounding box center [286, 141] width 573 height 282
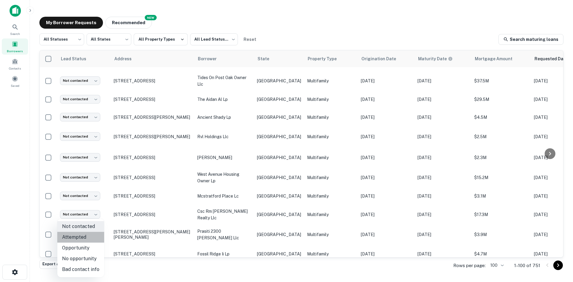
click at [90, 238] on li "Attempted" at bounding box center [80, 237] width 47 height 11
type input "*********"
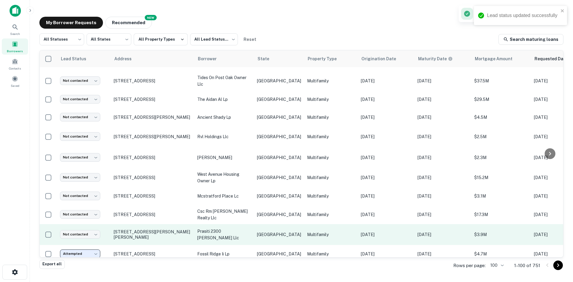
click at [258, 231] on p "[GEOGRAPHIC_DATA]" at bounding box center [279, 234] width 44 height 7
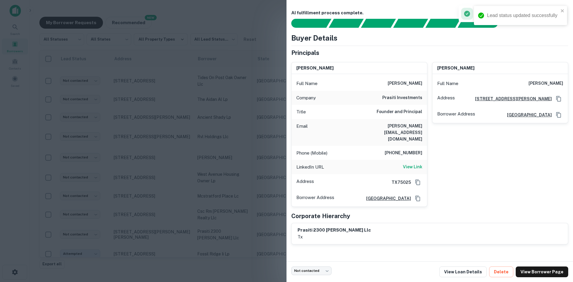
click at [404, 126] on h6 "[PERSON_NAME][EMAIL_ADDRESS][DOMAIN_NAME]" at bounding box center [387, 133] width 72 height 20
click at [261, 116] on div at bounding box center [286, 141] width 573 height 282
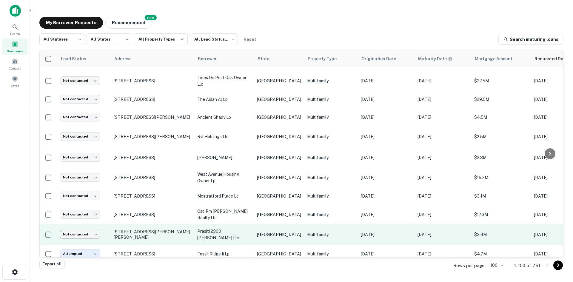
click at [85, 209] on body "Search Borrowers Contacts Saved My Borrower Requests NEW Recommended All Status…" at bounding box center [286, 141] width 573 height 282
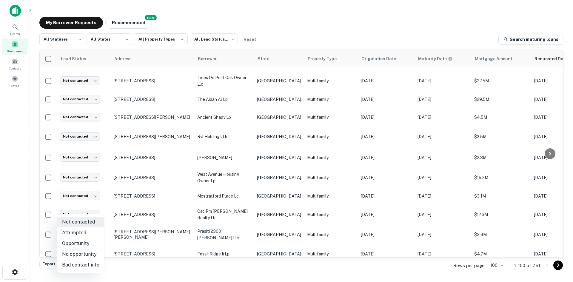
click at [89, 231] on li "Attempted" at bounding box center [80, 232] width 47 height 11
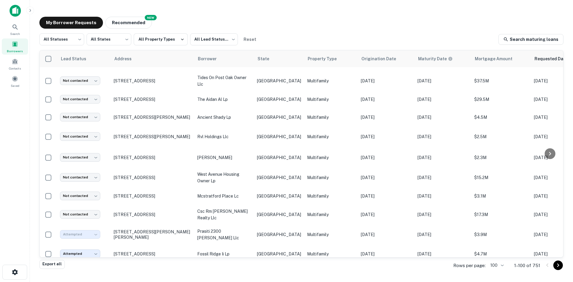
type input "*********"
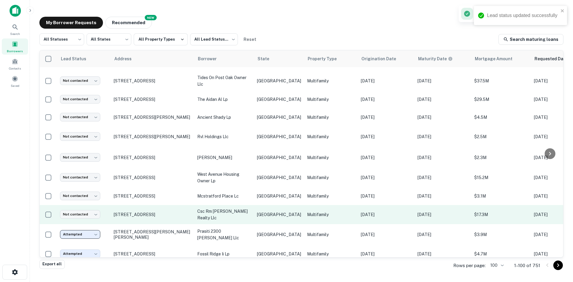
click at [260, 211] on p "[GEOGRAPHIC_DATA]" at bounding box center [279, 214] width 44 height 7
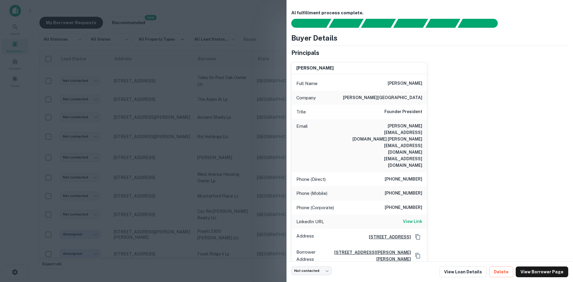
click at [408, 129] on h6 "[PERSON_NAME][EMAIL_ADDRESS][DOMAIN_NAME] [PERSON_NAME][EMAIL_ADDRESS][DOMAIN_N…" at bounding box center [387, 146] width 72 height 46
click at [408, 128] on h6 "[PERSON_NAME][EMAIL_ADDRESS][DOMAIN_NAME] [PERSON_NAME][EMAIL_ADDRESS][DOMAIN_N…" at bounding box center [387, 146] width 72 height 46
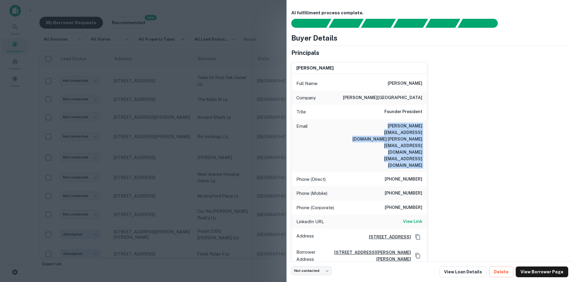
click at [408, 128] on h6 "[PERSON_NAME][EMAIL_ADDRESS][DOMAIN_NAME] [PERSON_NAME][EMAIL_ADDRESS][DOMAIN_N…" at bounding box center [387, 146] width 72 height 46
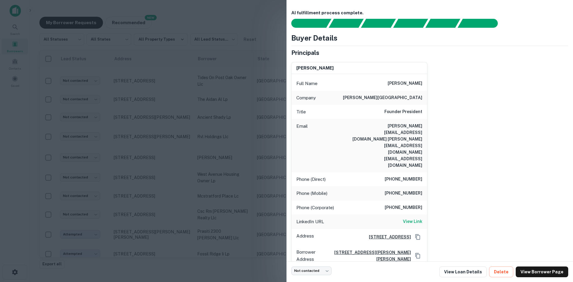
click at [361, 172] on div "Phone (Direct) [PHONE_NUMBER]" at bounding box center [360, 179] width 136 height 14
drag, startPoint x: 419, startPoint y: 124, endPoint x: 342, endPoint y: 123, distance: 76.7
click at [342, 123] on div "Email [PERSON_NAME][EMAIL_ADDRESS][DOMAIN_NAME] [PERSON_NAME][EMAIL_ADDRESS][DO…" at bounding box center [360, 145] width 136 height 53
drag, startPoint x: 262, startPoint y: 190, endPoint x: 222, endPoint y: 190, distance: 39.7
click at [262, 190] on div at bounding box center [286, 141] width 573 height 282
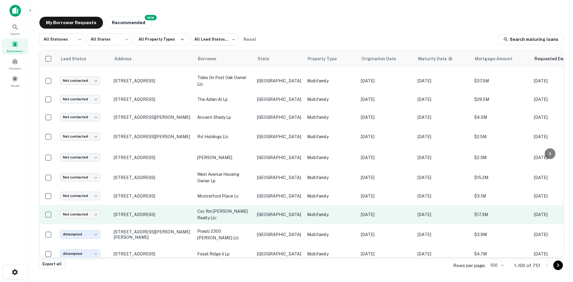
click at [221, 208] on p "csc rm [PERSON_NAME] realty llc" at bounding box center [224, 214] width 54 height 13
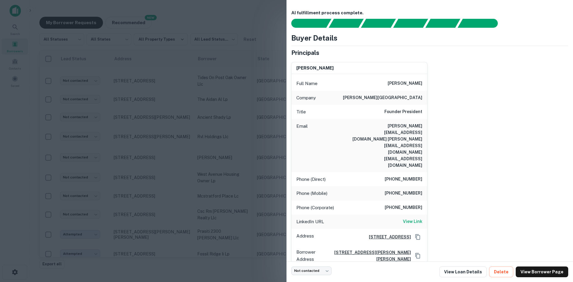
click at [248, 165] on div at bounding box center [286, 141] width 573 height 282
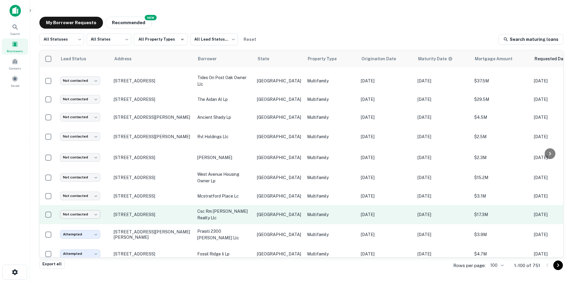
click at [94, 186] on body "Search Borrowers Contacts Saved My Borrower Requests NEW Recommended All Status…" at bounding box center [286, 141] width 573 height 282
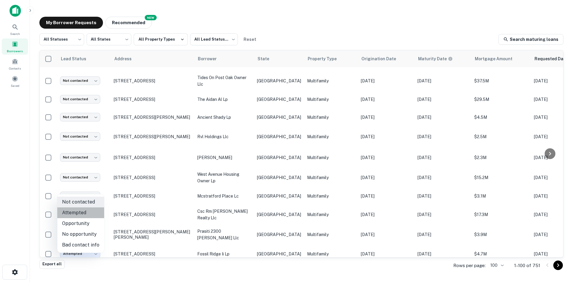
click at [84, 215] on li "Attempted" at bounding box center [80, 212] width 47 height 11
type input "*********"
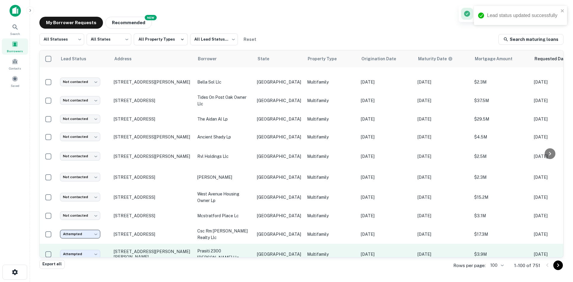
scroll to position [202, 0]
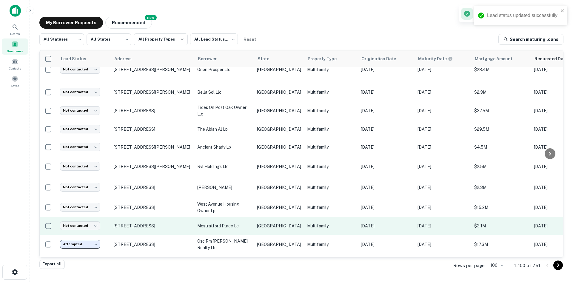
click at [265, 223] on p "[GEOGRAPHIC_DATA]" at bounding box center [279, 226] width 44 height 7
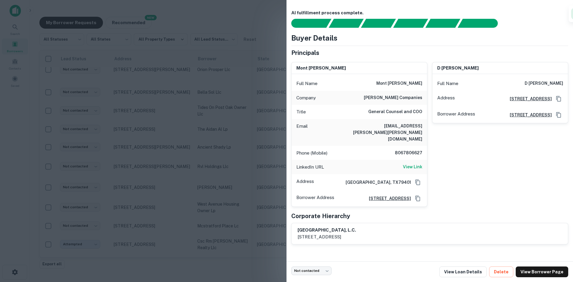
click at [401, 125] on h6 "[EMAIL_ADDRESS][PERSON_NAME][PERSON_NAME][DOMAIN_NAME]" at bounding box center [387, 133] width 72 height 20
click at [164, 198] on div at bounding box center [286, 141] width 573 height 282
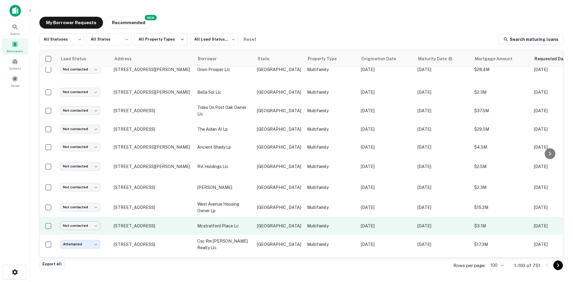
click at [82, 202] on body "Search Borrowers Contacts Saved My Borrower Requests NEW Recommended All Status…" at bounding box center [286, 141] width 573 height 282
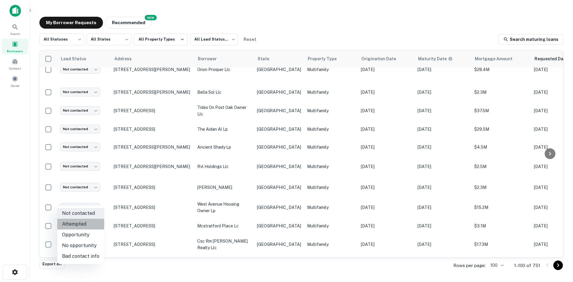
click at [84, 221] on li "Attempted" at bounding box center [80, 224] width 47 height 11
type input "*********"
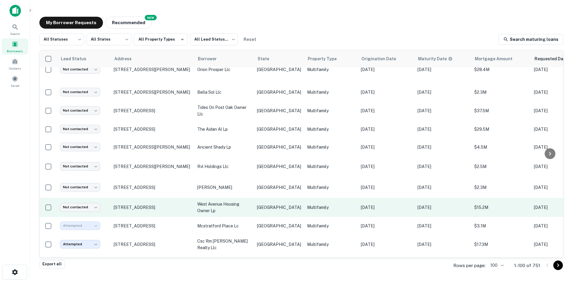
click at [275, 198] on td "[GEOGRAPHIC_DATA]" at bounding box center [279, 207] width 50 height 19
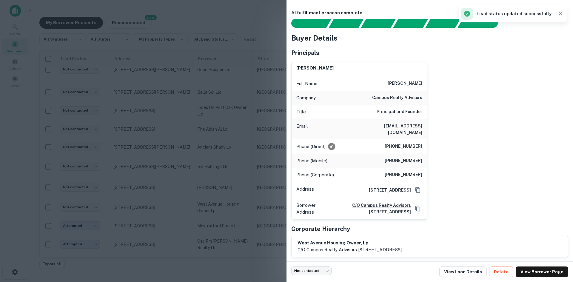
click at [403, 124] on h6 "[EMAIL_ADDRESS][DOMAIN_NAME]" at bounding box center [387, 129] width 72 height 13
click at [92, 187] on div at bounding box center [286, 141] width 573 height 282
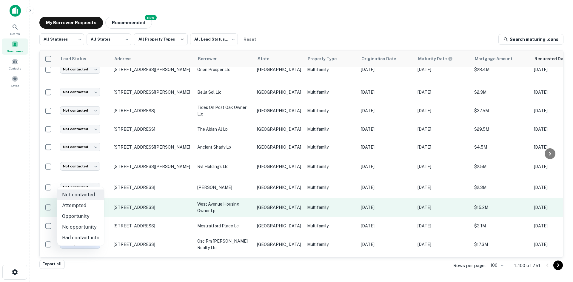
click at [93, 183] on body "Search Borrowers Contacts Saved My Borrower Requests NEW Recommended All Status…" at bounding box center [286, 141] width 573 height 282
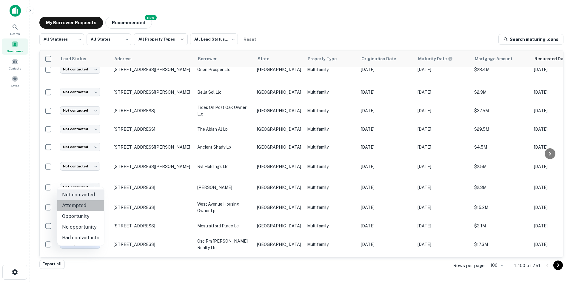
click at [88, 201] on li "Attempted" at bounding box center [80, 205] width 47 height 11
type input "*********"
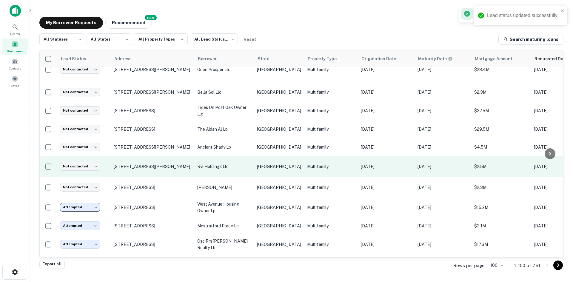
scroll to position [142, 0]
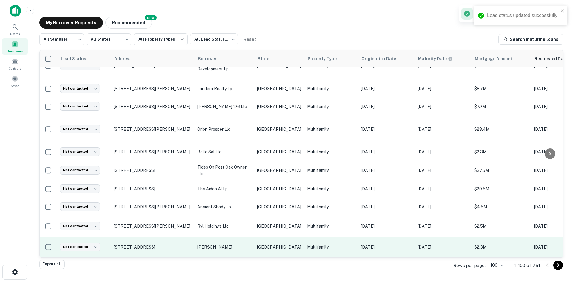
click at [233, 244] on p "[PERSON_NAME]" at bounding box center [224, 247] width 54 height 7
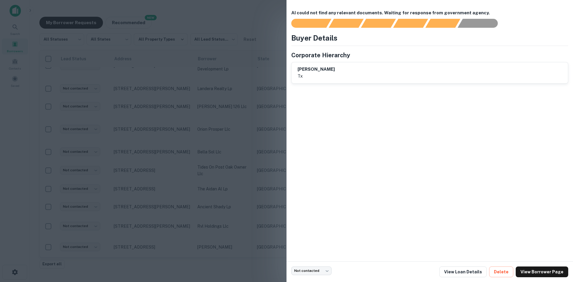
click at [219, 132] on div at bounding box center [286, 141] width 573 height 282
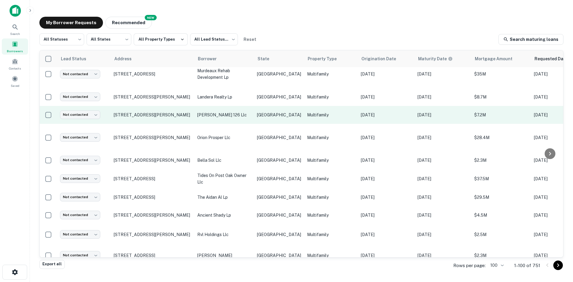
scroll to position [172, 0]
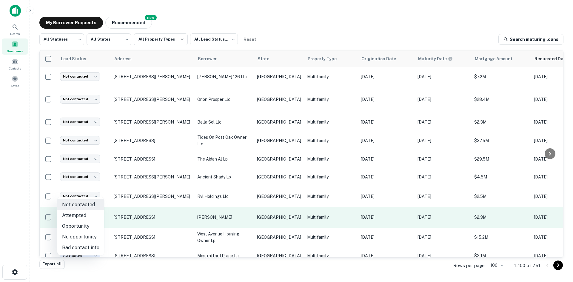
click at [94, 195] on body "Search Borrowers Contacts Saved My Borrower Requests NEW Recommended All Status…" at bounding box center [286, 141] width 573 height 282
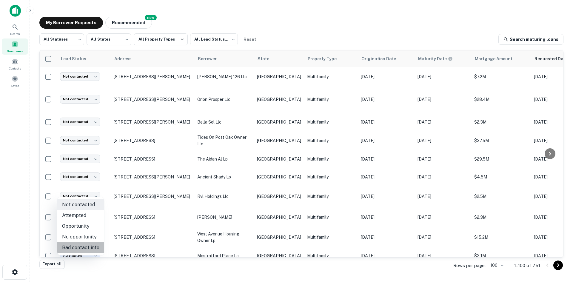
click at [81, 245] on li "Bad contact info" at bounding box center [80, 247] width 47 height 11
type input "**********"
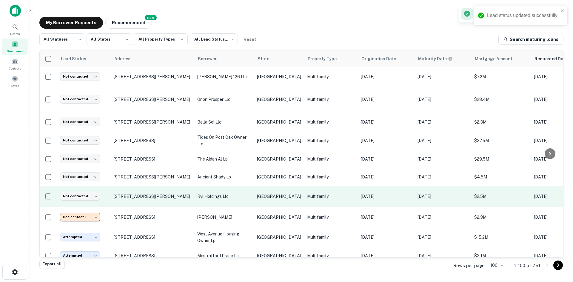
scroll to position [142, 0]
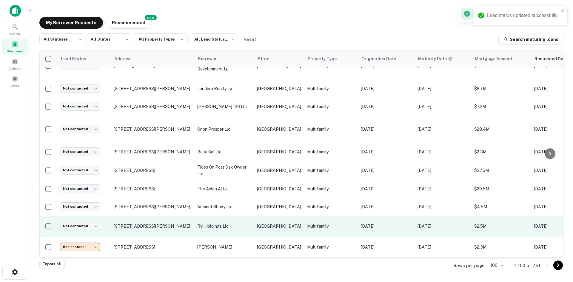
click at [304, 216] on td "Multifamily" at bounding box center [331, 226] width 54 height 21
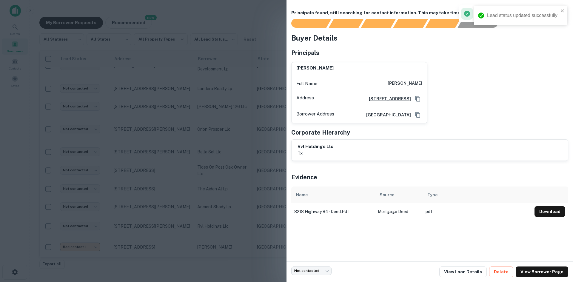
click at [176, 146] on div at bounding box center [286, 141] width 573 height 282
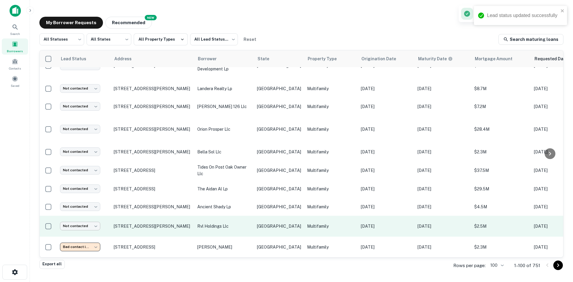
click at [85, 198] on body "Lead status updated successfully Search Borrowers Contacts Saved My Borrower Re…" at bounding box center [286, 141] width 573 height 282
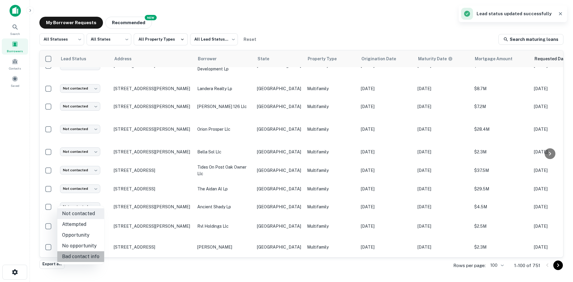
click at [86, 259] on li "Bad contact info" at bounding box center [80, 256] width 47 height 11
type input "**********"
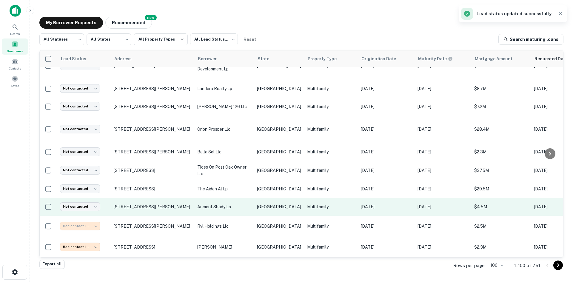
click at [248, 198] on td "ancient shady lp" at bounding box center [224, 207] width 60 height 18
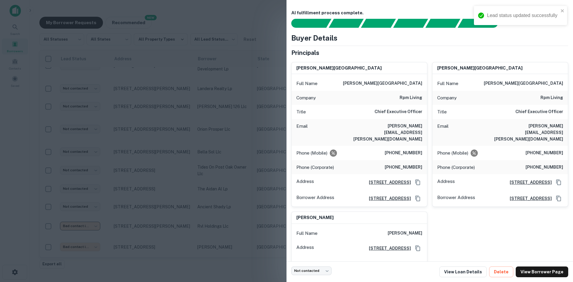
click at [400, 125] on h6 "[PERSON_NAME][EMAIL_ADDRESS][PERSON_NAME][DOMAIN_NAME]" at bounding box center [387, 133] width 72 height 20
click at [415, 123] on h6 "[PERSON_NAME][EMAIL_ADDRESS][PERSON_NAME][DOMAIN_NAME]" at bounding box center [387, 133] width 72 height 20
click at [201, 140] on div at bounding box center [286, 141] width 573 height 282
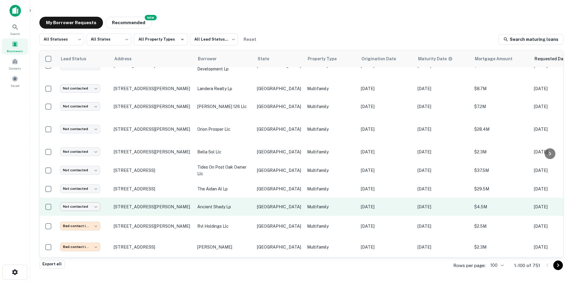
click at [75, 186] on body "Lead status updated successfully Search Borrowers Contacts Saved My Borrower Re…" at bounding box center [286, 141] width 573 height 282
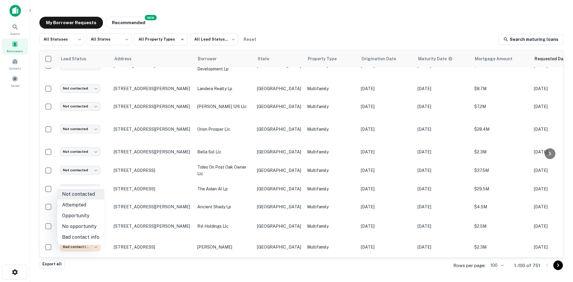
click at [75, 237] on li "Bad contact info" at bounding box center [80, 237] width 47 height 11
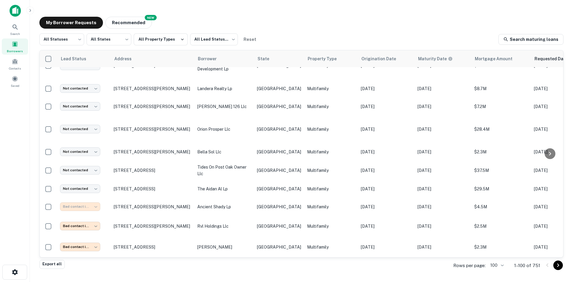
type input "**********"
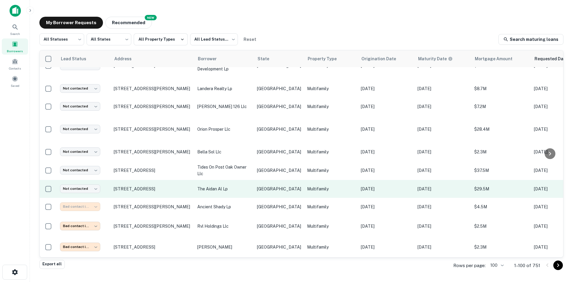
click at [323, 180] on td "Multifamily" at bounding box center [331, 189] width 54 height 18
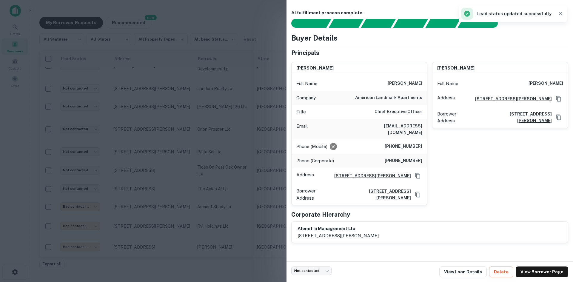
click at [416, 121] on div "Email [EMAIL_ADDRESS][DOMAIN_NAME]" at bounding box center [360, 129] width 136 height 20
click at [177, 136] on div at bounding box center [286, 141] width 573 height 282
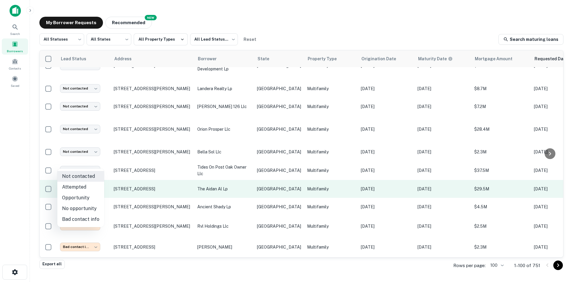
click at [86, 165] on body "Search Borrowers Contacts Saved My Borrower Requests NEW Recommended All Status…" at bounding box center [286, 141] width 573 height 282
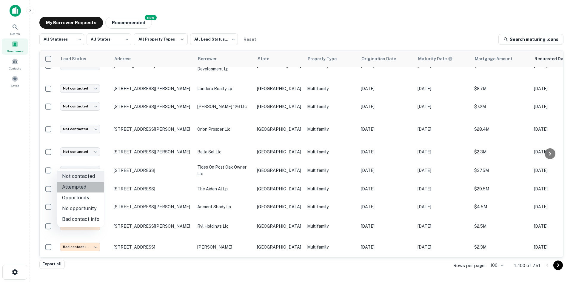
click at [88, 188] on li "Attempted" at bounding box center [80, 187] width 47 height 11
type input "*********"
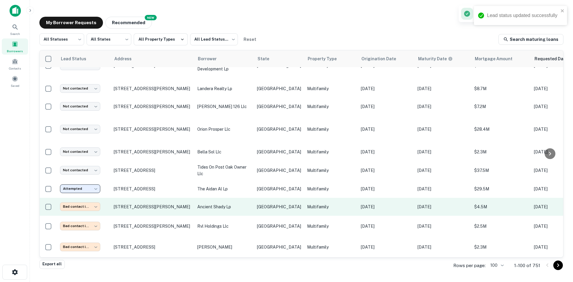
scroll to position [113, 0]
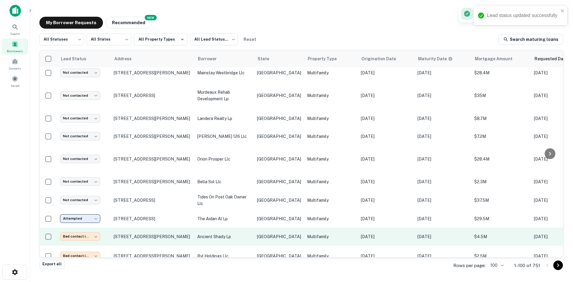
click at [250, 194] on p "tides on post oak owner llc" at bounding box center [224, 200] width 54 height 13
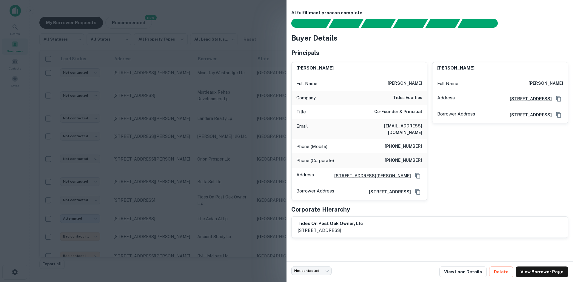
click at [409, 125] on h6 "[EMAIL_ADDRESS][DOMAIN_NAME]" at bounding box center [387, 129] width 72 height 13
click at [164, 125] on div at bounding box center [286, 141] width 573 height 282
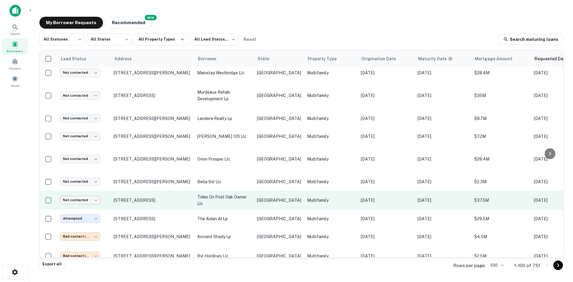
click at [86, 172] on body "Search Borrowers Contacts Saved My Borrower Requests NEW Recommended All Status…" at bounding box center [286, 141] width 573 height 282
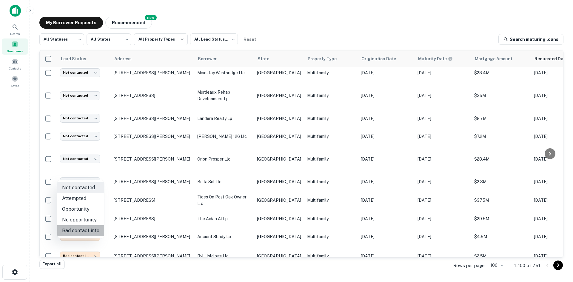
click at [89, 227] on li "Bad contact info" at bounding box center [80, 230] width 47 height 11
type input "**********"
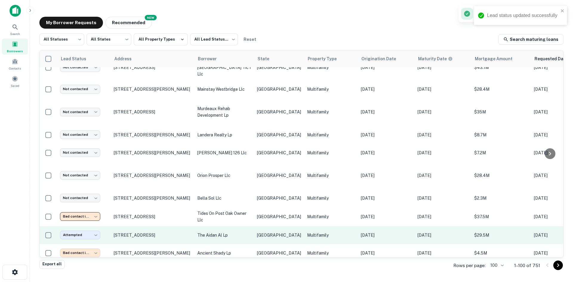
scroll to position [83, 0]
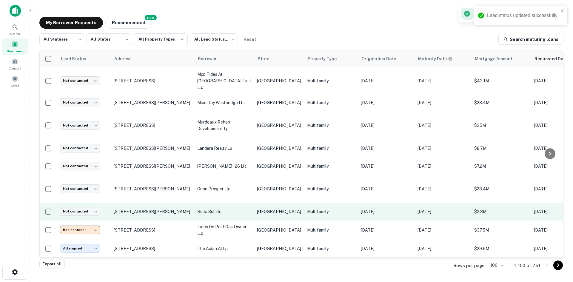
click at [258, 203] on td "[GEOGRAPHIC_DATA]" at bounding box center [279, 212] width 50 height 18
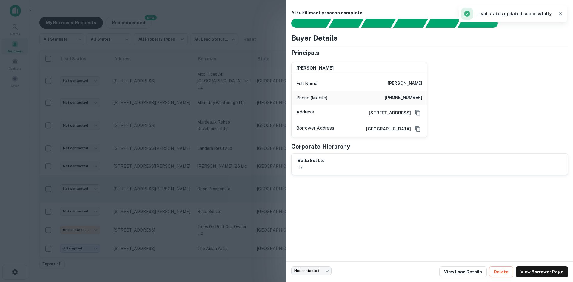
click at [186, 123] on div at bounding box center [286, 141] width 573 height 282
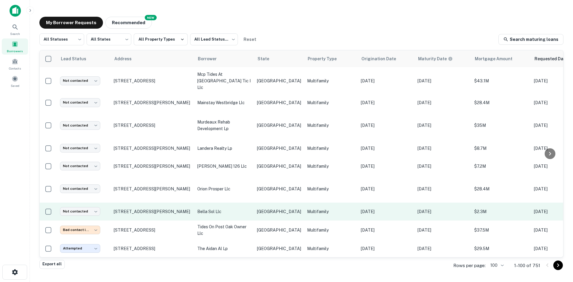
click at [82, 203] on td "Not contacted **** ​" at bounding box center [84, 212] width 54 height 18
click at [84, 188] on body "Search Borrowers Contacts Saved My Borrower Requests NEW Recommended All Status…" at bounding box center [286, 141] width 573 height 282
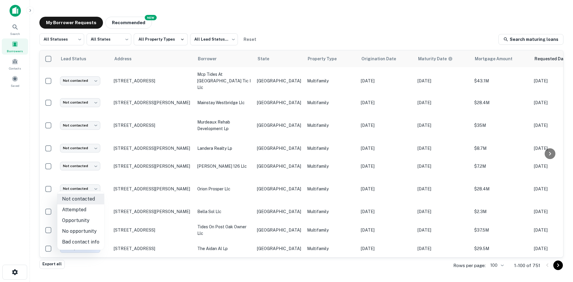
drag, startPoint x: 87, startPoint y: 236, endPoint x: 87, endPoint y: 242, distance: 6.0
click at [87, 242] on ul "Not contacted Attempted Opportunity No opportunity Bad contact info" at bounding box center [80, 220] width 47 height 58
click at [92, 236] on li "No opportunity" at bounding box center [80, 231] width 47 height 11
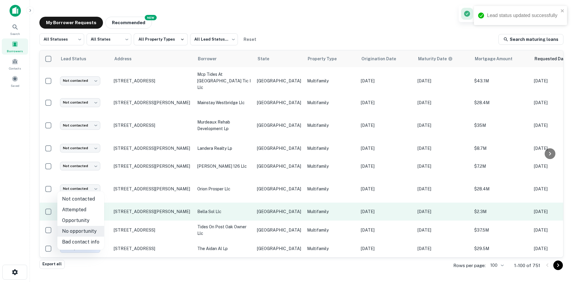
click at [93, 187] on body "Lead status updated successfully Search Borrowers Contacts Saved My Borrower Re…" at bounding box center [286, 141] width 573 height 282
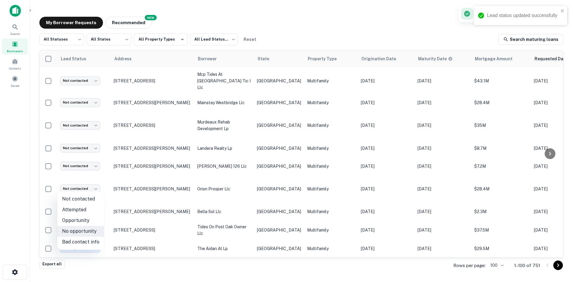
click at [92, 243] on li "Bad contact info" at bounding box center [80, 242] width 47 height 11
type input "**********"
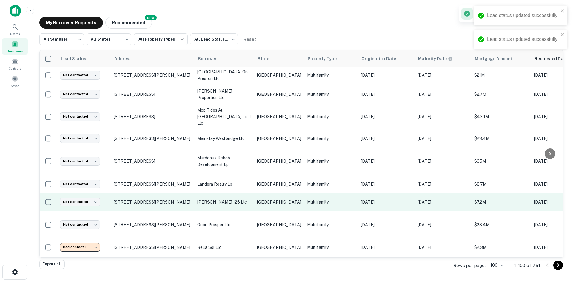
scroll to position [23, 0]
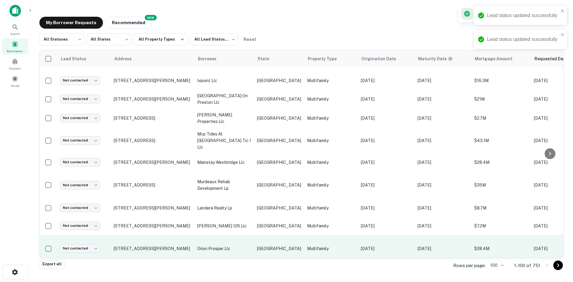
click at [307, 245] on p "Multifamily" at bounding box center [331, 248] width 48 height 7
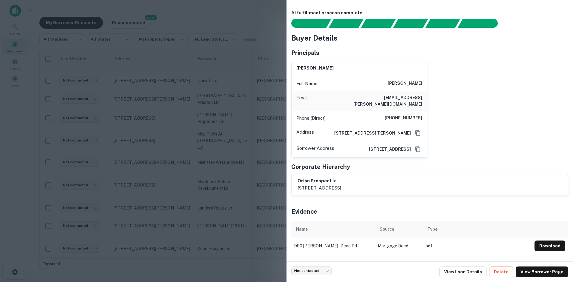
click at [409, 94] on h6 "[EMAIL_ADDRESS][PERSON_NAME][DOMAIN_NAME]" at bounding box center [387, 100] width 72 height 13
drag, startPoint x: 203, startPoint y: 155, endPoint x: 199, endPoint y: 159, distance: 5.9
click at [203, 155] on div at bounding box center [286, 141] width 573 height 282
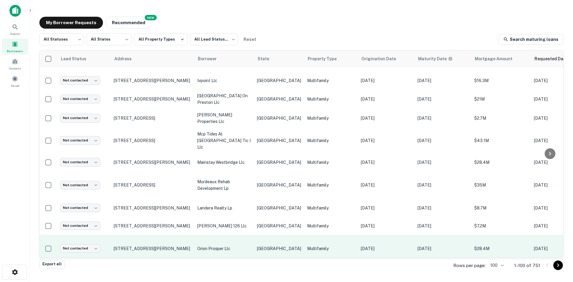
click at [233, 245] on p "orion prosper llc" at bounding box center [224, 248] width 54 height 7
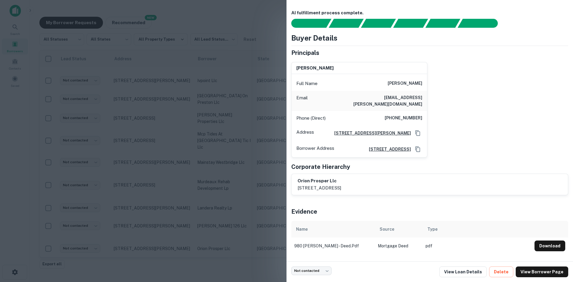
click at [127, 200] on div at bounding box center [286, 141] width 573 height 282
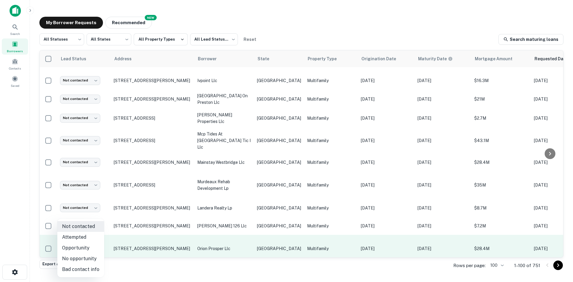
click at [85, 228] on body "Search Borrowers Contacts Saved My Borrower Requests NEW Recommended All Status…" at bounding box center [286, 141] width 573 height 282
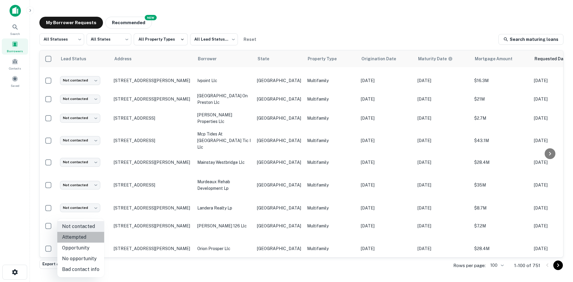
click at [84, 239] on li "Attempted" at bounding box center [80, 237] width 47 height 11
type input "*********"
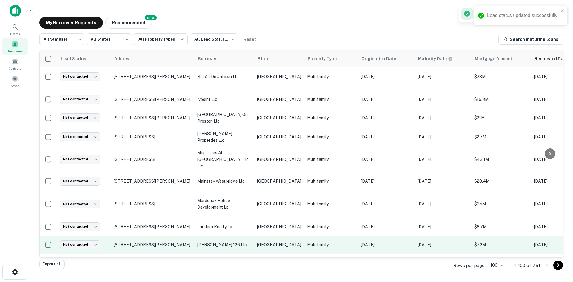
scroll to position [0, 0]
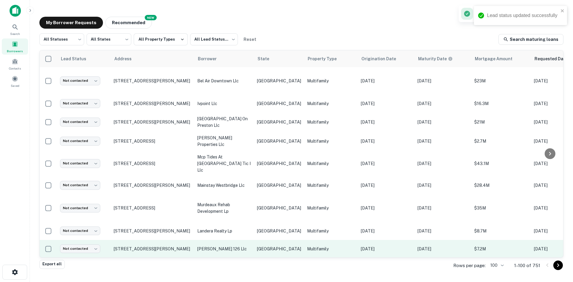
click at [281, 240] on td "[GEOGRAPHIC_DATA]" at bounding box center [279, 249] width 50 height 18
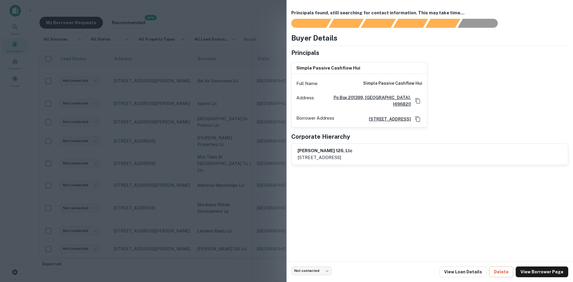
click at [112, 158] on div at bounding box center [286, 141] width 573 height 282
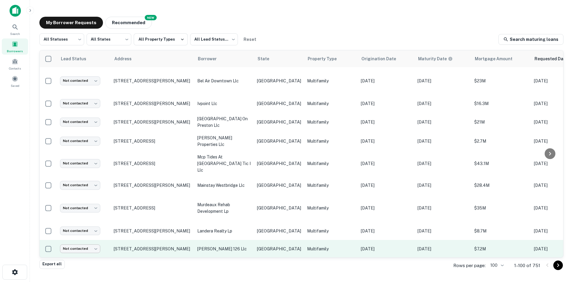
click at [92, 232] on body "Search Borrowers Contacts Saved My Borrower Requests NEW Recommended All Status…" at bounding box center [286, 141] width 573 height 282
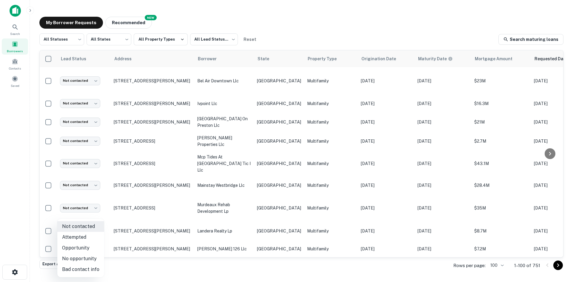
click at [88, 267] on li "Bad contact info" at bounding box center [80, 269] width 47 height 11
type input "**********"
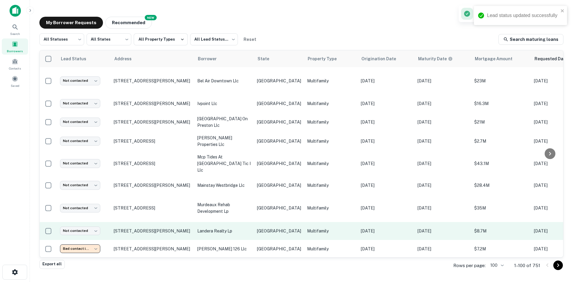
click at [307, 228] on p "Multifamily" at bounding box center [331, 231] width 48 height 7
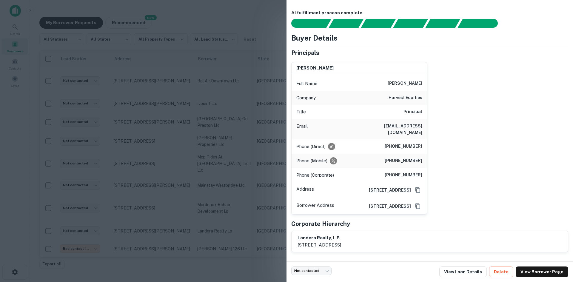
click at [410, 129] on h6 "[EMAIL_ADDRESS][DOMAIN_NAME]" at bounding box center [387, 129] width 72 height 13
drag, startPoint x: 227, startPoint y: 208, endPoint x: 92, endPoint y: 213, distance: 135.0
click at [227, 208] on div at bounding box center [286, 141] width 573 height 282
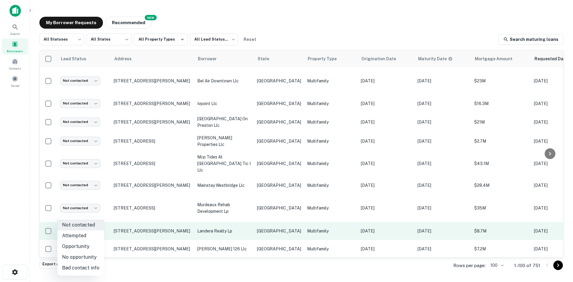
click at [92, 213] on body "Search Borrowers Contacts Saved My Borrower Requests NEW Recommended All Status…" at bounding box center [286, 141] width 573 height 282
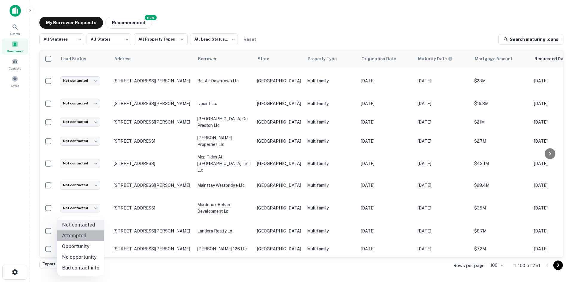
click at [84, 232] on li "Attempted" at bounding box center [80, 235] width 47 height 11
type input "*********"
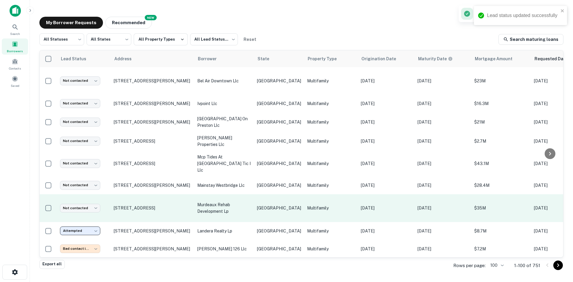
click at [273, 205] on p "[GEOGRAPHIC_DATA]" at bounding box center [279, 208] width 44 height 7
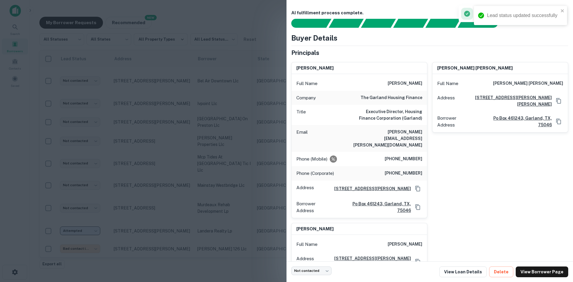
click at [392, 136] on h6 "[PERSON_NAME][EMAIL_ADDRESS][PERSON_NAME][DOMAIN_NAME]" at bounding box center [387, 139] width 72 height 20
click at [394, 133] on h6 "[PERSON_NAME][EMAIL_ADDRESS][PERSON_NAME][DOMAIN_NAME]" at bounding box center [387, 139] width 72 height 20
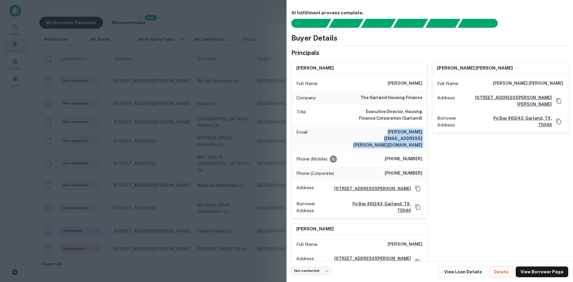
click at [394, 133] on h6 "[PERSON_NAME][EMAIL_ADDRESS][PERSON_NAME][DOMAIN_NAME]" at bounding box center [387, 139] width 72 height 20
click at [178, 179] on div at bounding box center [286, 141] width 573 height 282
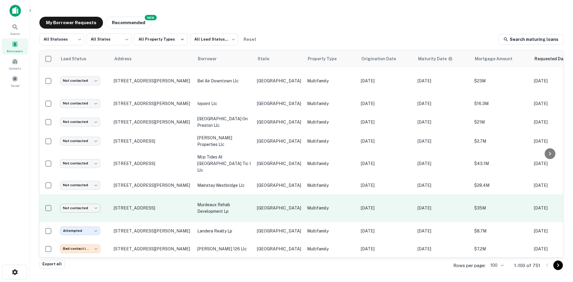
click at [90, 192] on body "Search Borrowers Contacts Saved My Borrower Requests NEW Recommended All Status…" at bounding box center [286, 141] width 573 height 282
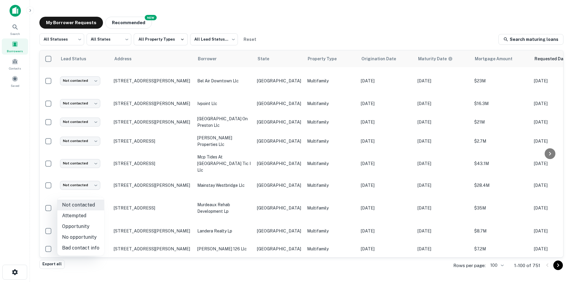
click at [87, 215] on li "Attempted" at bounding box center [80, 215] width 47 height 11
type input "*********"
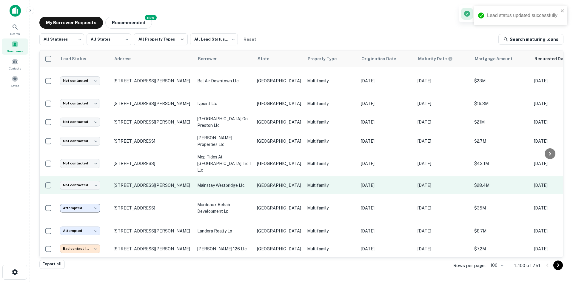
click at [304, 180] on td "Multifamily" at bounding box center [331, 185] width 54 height 18
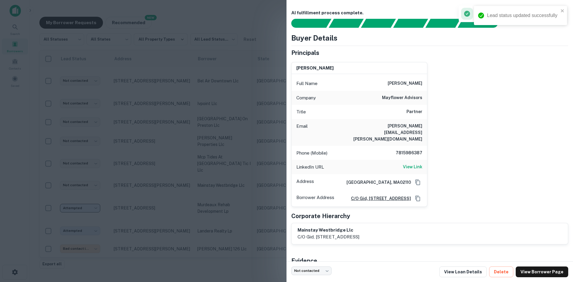
click at [403, 124] on h6 "[PERSON_NAME][EMAIL_ADDRESS][PERSON_NAME][DOMAIN_NAME]" at bounding box center [387, 133] width 72 height 20
click at [145, 167] on div at bounding box center [286, 141] width 573 height 282
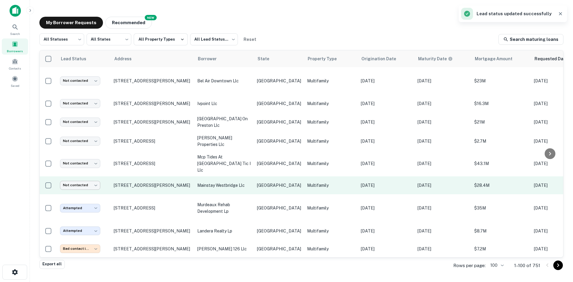
click at [94, 173] on body "Lead status updated successfully Search Borrowers Contacts Saved My Borrower Re…" at bounding box center [286, 141] width 573 height 282
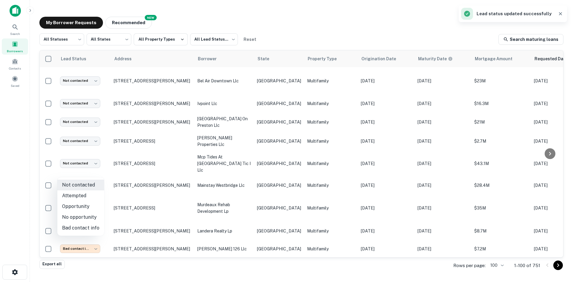
drag, startPoint x: 89, startPoint y: 194, endPoint x: 223, endPoint y: 186, distance: 134.6
click at [90, 194] on li "Attempted" at bounding box center [80, 195] width 47 height 11
type input "*********"
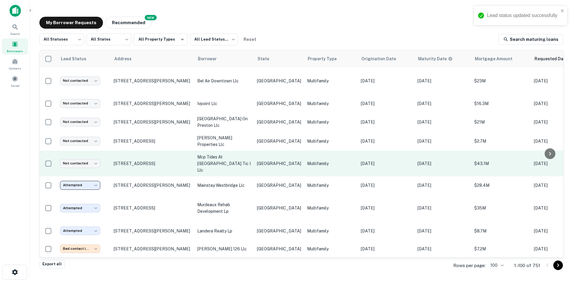
click at [257, 161] on td "[GEOGRAPHIC_DATA]" at bounding box center [279, 164] width 50 height 26
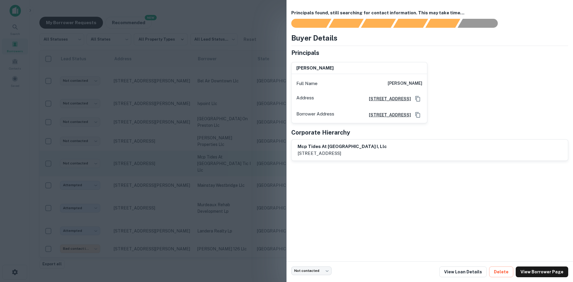
click at [161, 129] on div at bounding box center [286, 141] width 573 height 282
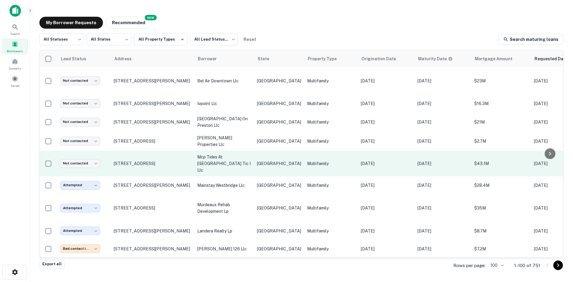
click at [57, 153] on td "Not contacted **** ​" at bounding box center [84, 164] width 54 height 26
click at [80, 156] on body "Search Borrowers Contacts Saved My Borrower Requests NEW Recommended All Status…" at bounding box center [286, 141] width 573 height 282
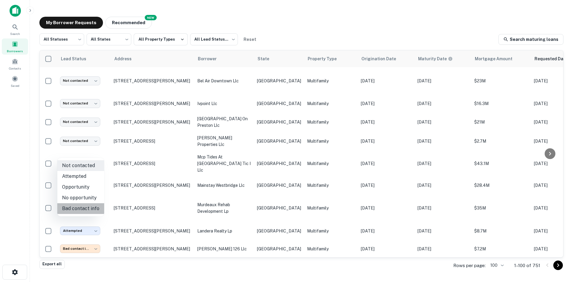
click at [83, 205] on li "Bad contact info" at bounding box center [80, 208] width 47 height 11
type input "**********"
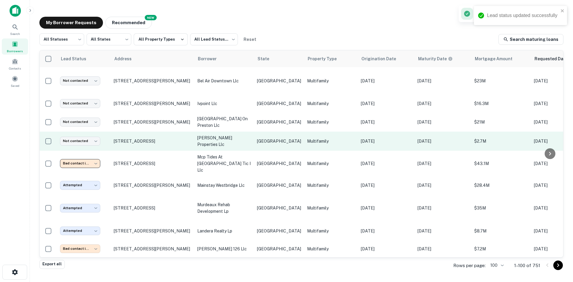
click at [307, 138] on p "Multifamily" at bounding box center [331, 141] width 48 height 7
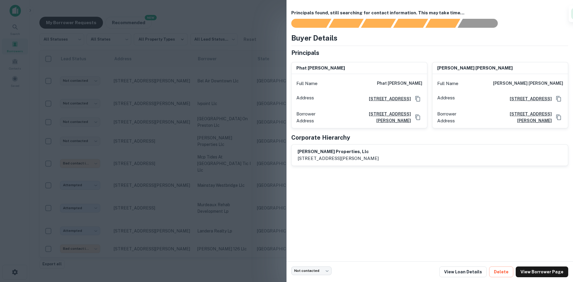
click at [167, 106] on div at bounding box center [286, 141] width 573 height 282
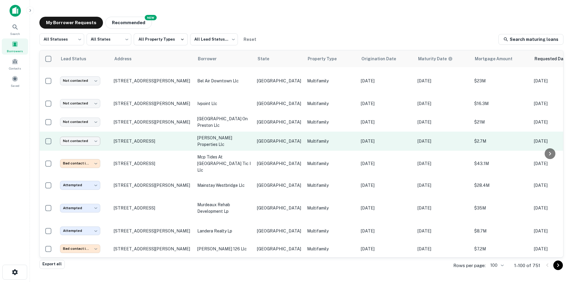
click at [86, 130] on body "Search Borrowers Contacts Saved My Borrower Requests NEW Recommended All Status…" at bounding box center [286, 141] width 573 height 282
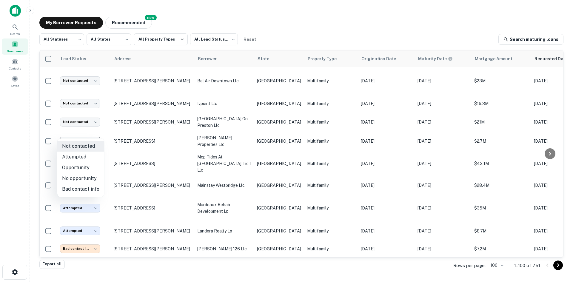
click at [84, 190] on li "Bad contact info" at bounding box center [80, 189] width 47 height 11
type input "**********"
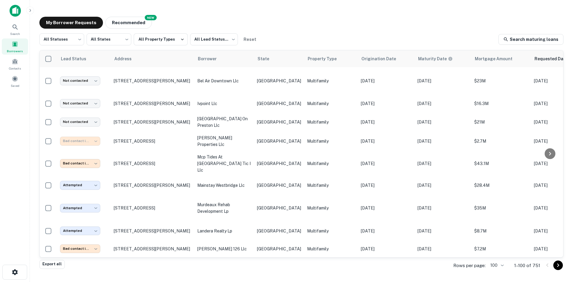
click at [280, 113] on td "[GEOGRAPHIC_DATA]" at bounding box center [279, 122] width 50 height 19
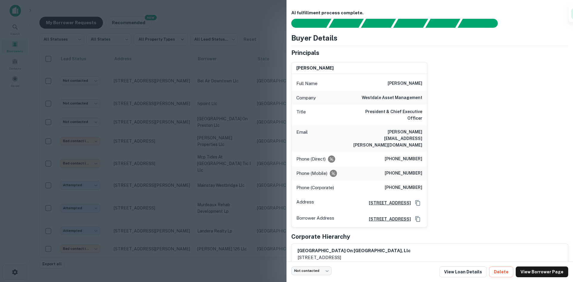
click at [401, 129] on h6 "[PERSON_NAME][EMAIL_ADDRESS][PERSON_NAME][DOMAIN_NAME]" at bounding box center [387, 139] width 72 height 20
click at [171, 53] on div at bounding box center [286, 141] width 573 height 282
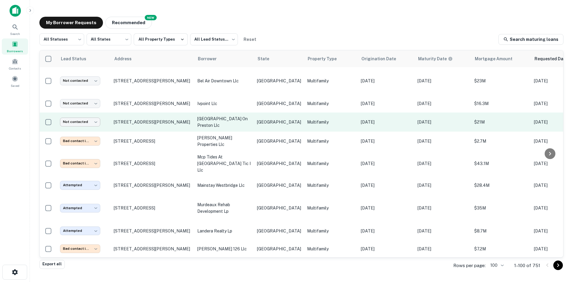
click at [84, 113] on body "**********" at bounding box center [286, 141] width 573 height 282
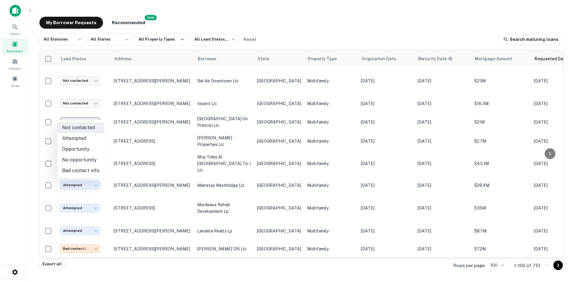
click at [87, 136] on li "Attempted" at bounding box center [80, 138] width 47 height 11
type input "*********"
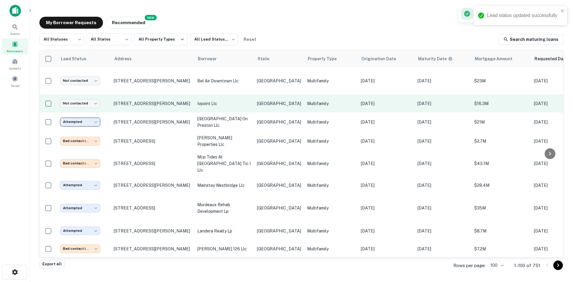
click at [228, 100] on p "ivpoint llc" at bounding box center [224, 103] width 54 height 7
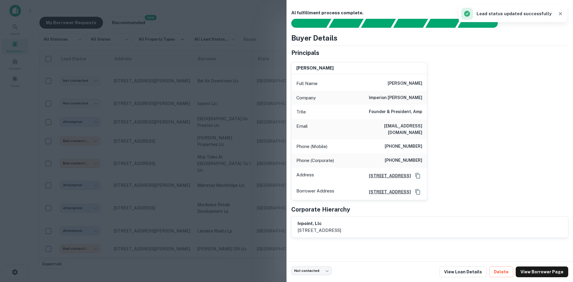
click at [397, 114] on h6 "Founder & President, Amp" at bounding box center [395, 111] width 53 height 7
click at [404, 124] on h6 "[EMAIL_ADDRESS][DOMAIN_NAME]" at bounding box center [387, 129] width 72 height 13
click at [164, 176] on div at bounding box center [286, 141] width 573 height 282
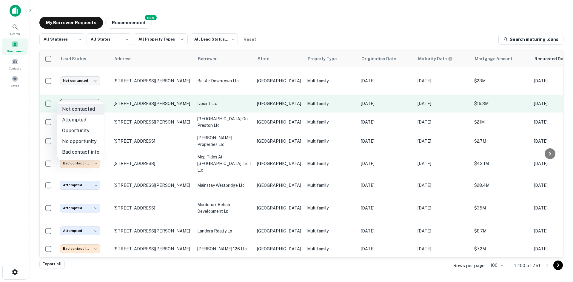
click at [84, 101] on body "**********" at bounding box center [286, 141] width 573 height 282
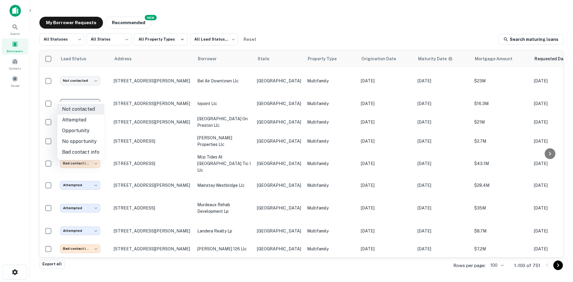
click at [82, 123] on li "Attempted" at bounding box center [80, 120] width 47 height 11
type input "*********"
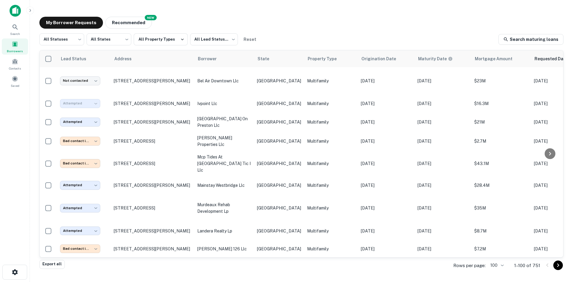
click at [181, 81] on td "[STREET_ADDRESS][PERSON_NAME]" at bounding box center [153, 80] width 84 height 27
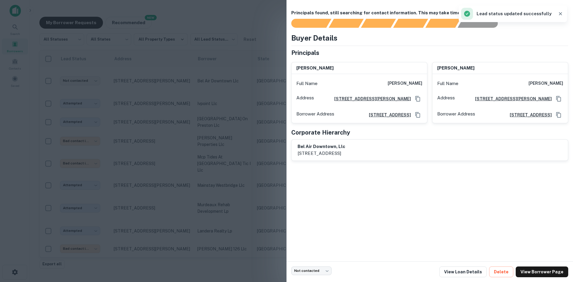
click at [242, 60] on div at bounding box center [286, 141] width 573 height 282
